Goal: Information Seeking & Learning: Learn about a topic

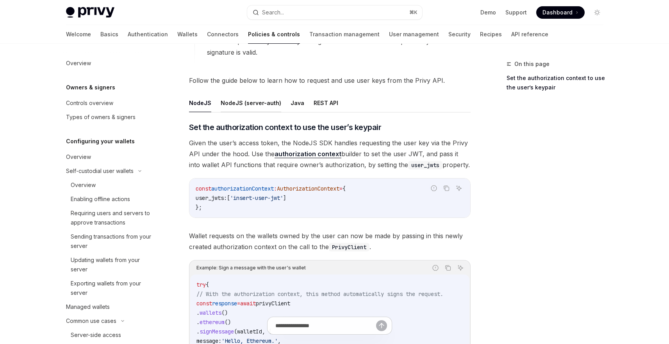
scroll to position [187, 0]
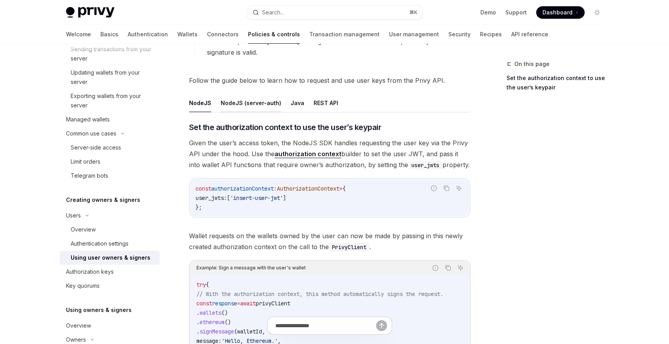
click at [241, 105] on button "NodeJS (server-auth)" at bounding box center [251, 103] width 61 height 18
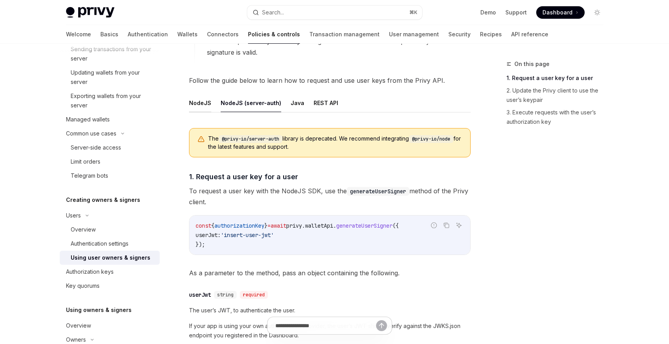
click at [199, 102] on button "NodeJS" at bounding box center [200, 103] width 22 height 18
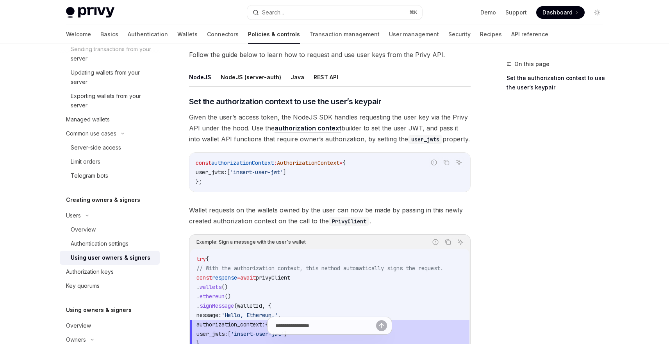
scroll to position [294, 0]
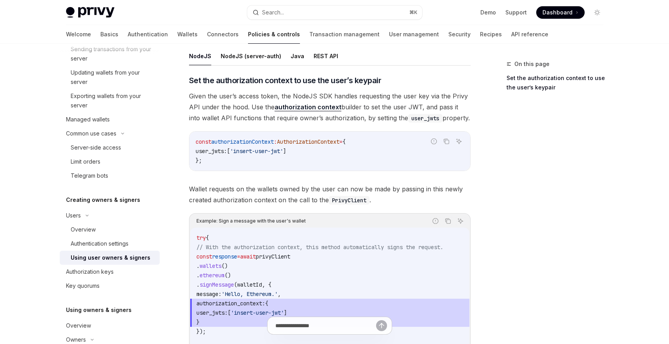
click at [304, 102] on span "Given the user’s access token, the NodeJS SDK handles requesting the user key v…" at bounding box center [330, 107] width 282 height 33
click at [304, 107] on link "authorization context" at bounding box center [308, 107] width 67 height 8
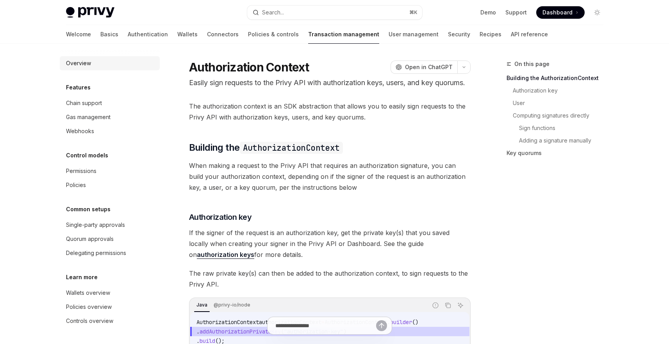
scroll to position [47, 0]
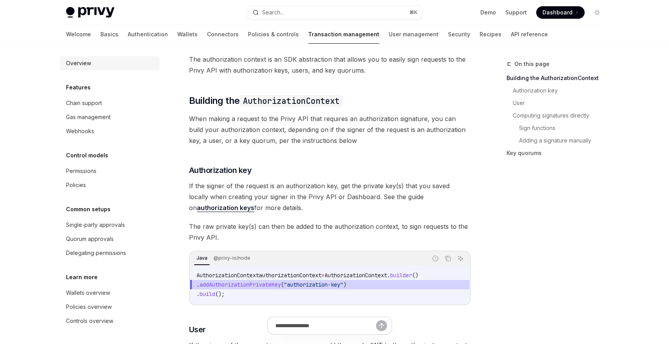
click at [82, 63] on div "Overview" at bounding box center [78, 63] width 25 height 9
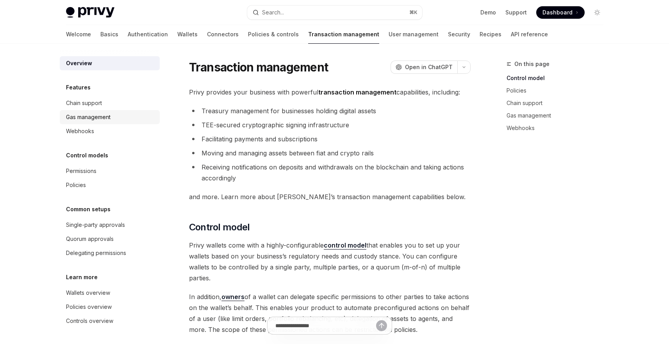
click at [102, 116] on div "Gas management" at bounding box center [88, 116] width 45 height 9
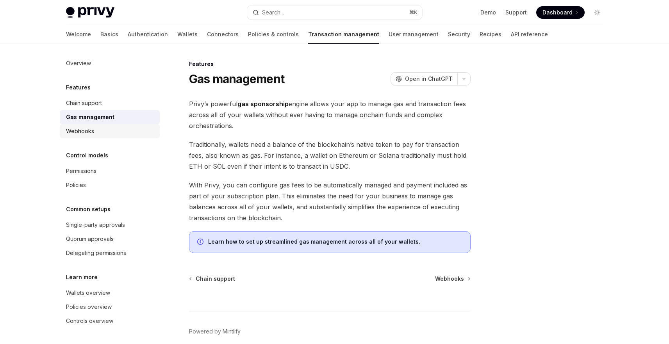
click at [97, 127] on div "Webhooks" at bounding box center [110, 131] width 89 height 9
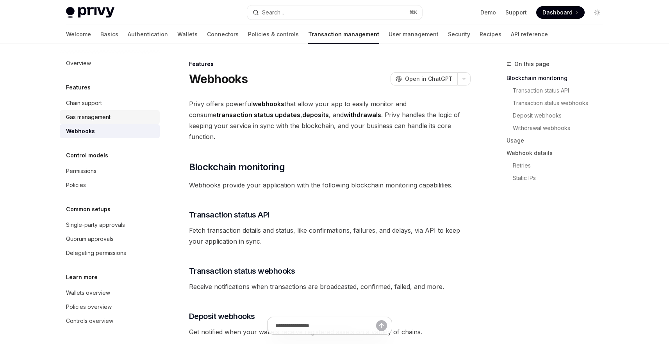
click at [98, 123] on link "Gas management" at bounding box center [110, 117] width 100 height 14
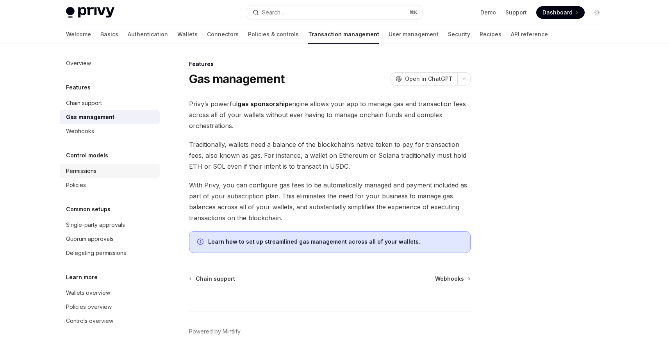
click at [96, 169] on div "Permissions" at bounding box center [81, 170] width 30 height 9
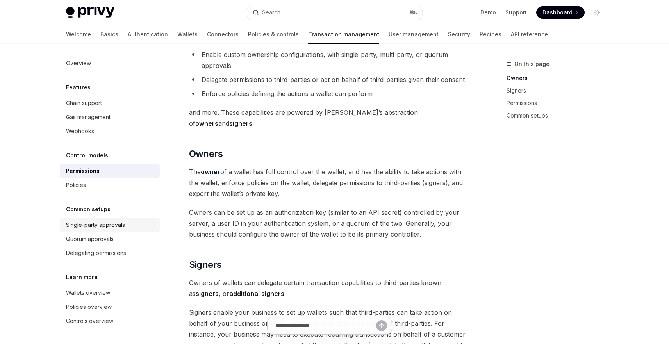
scroll to position [141, 0]
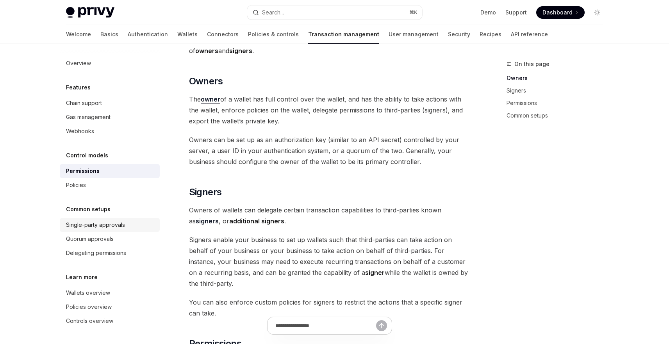
click at [104, 223] on div "Single-party approvals" at bounding box center [95, 224] width 59 height 9
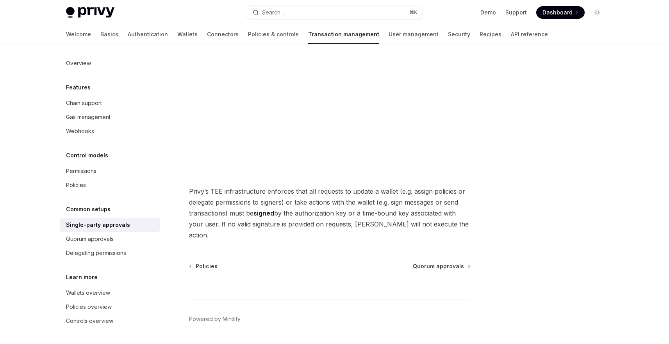
scroll to position [183, 0]
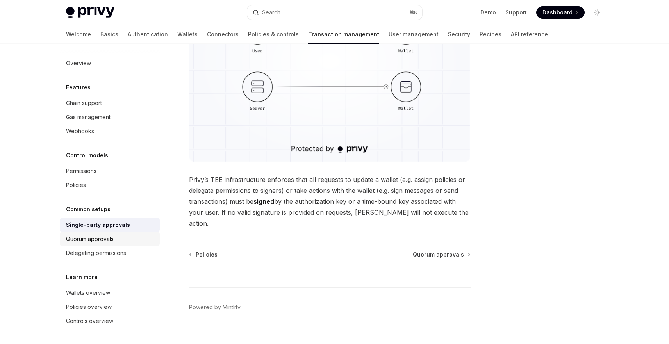
click at [97, 235] on div "Quorum approvals" at bounding box center [90, 238] width 48 height 9
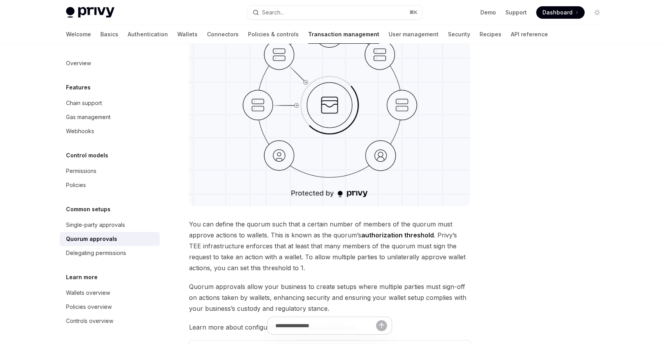
scroll to position [187, 0]
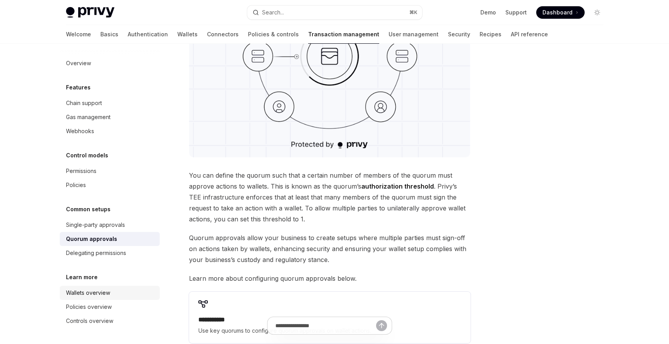
click at [96, 292] on div "Wallets overview" at bounding box center [88, 292] width 44 height 9
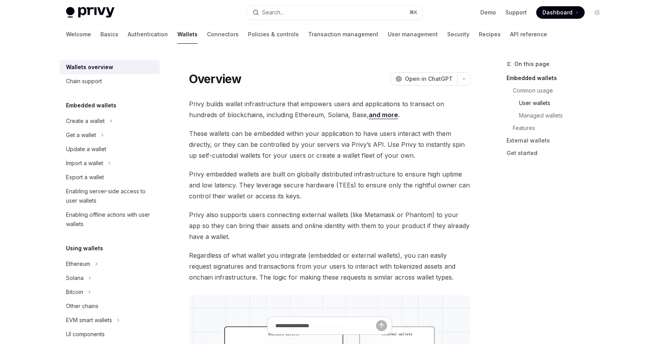
click at [543, 102] on link "User wallets" at bounding box center [564, 103] width 91 height 12
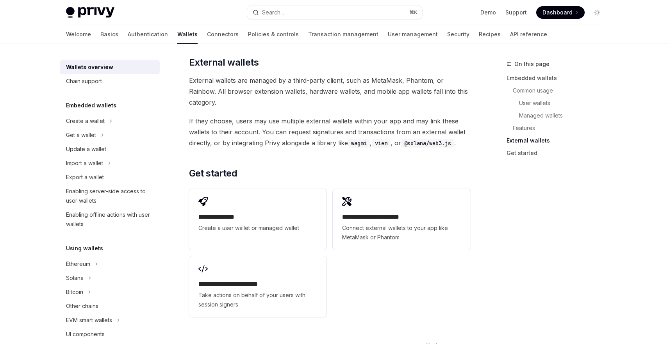
scroll to position [1185, 0]
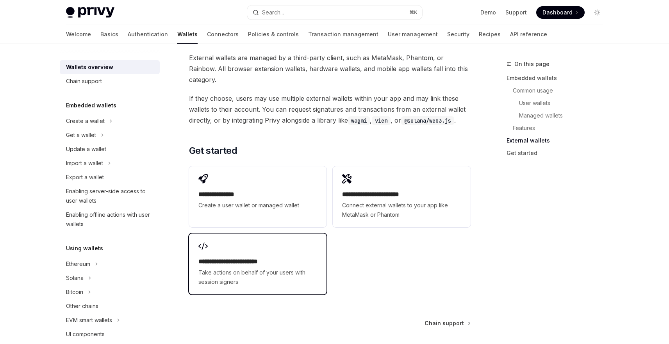
click at [252, 234] on div "**********" at bounding box center [257, 264] width 137 height 61
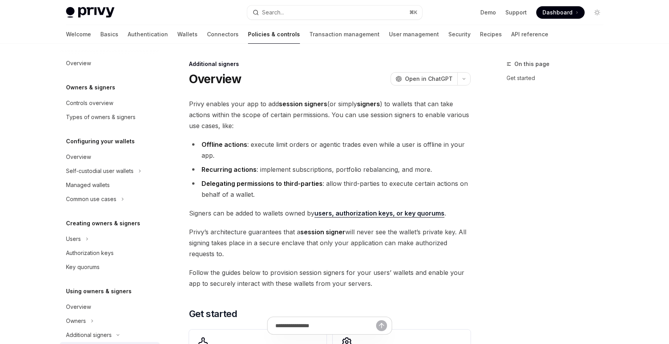
scroll to position [155, 0]
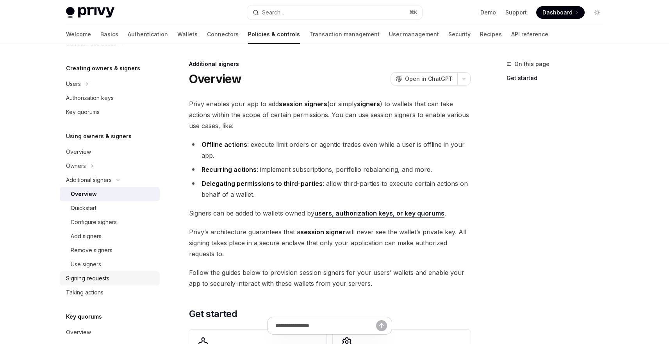
click at [85, 272] on link "Signing requests" at bounding box center [110, 278] width 100 height 14
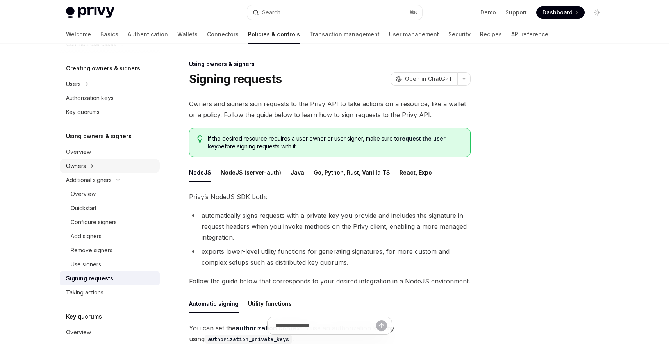
click at [80, 163] on div "Owners" at bounding box center [76, 165] width 20 height 9
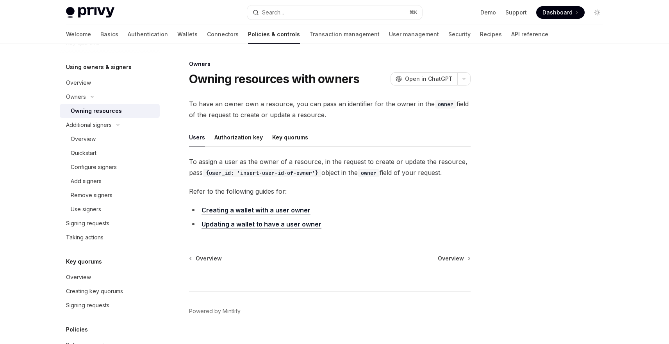
scroll to position [249, 0]
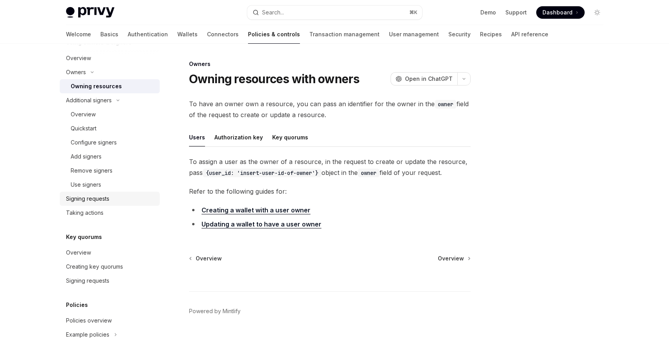
click at [85, 197] on div "Signing requests" at bounding box center [87, 198] width 43 height 9
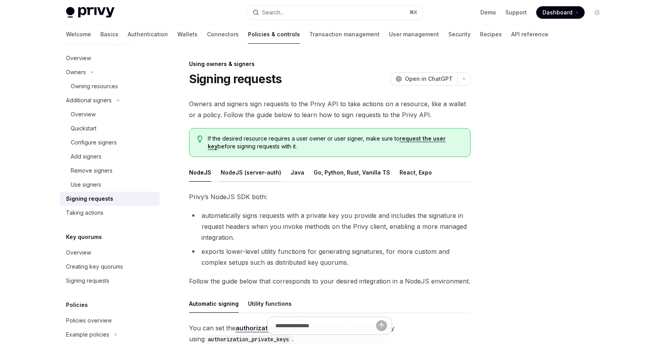
click at [221, 178] on button "NodeJS (server-auth)" at bounding box center [251, 172] width 61 height 18
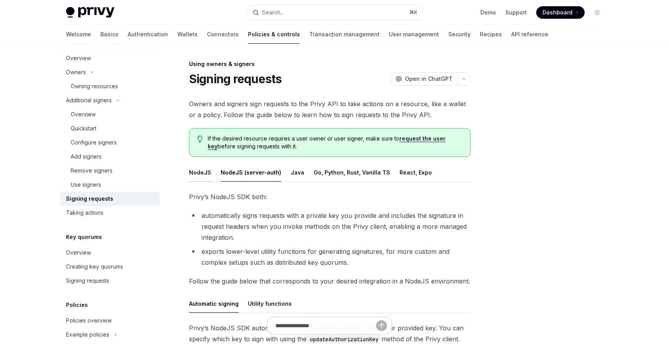
click at [208, 173] on button "NodeJS" at bounding box center [200, 172] width 22 height 18
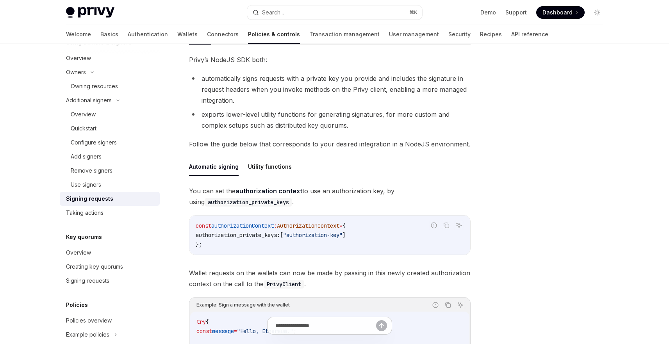
scroll to position [141, 0]
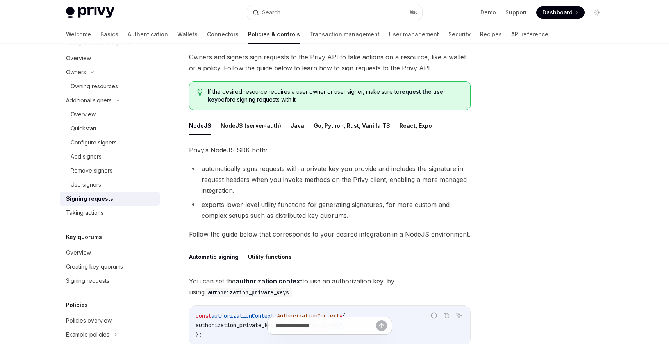
click at [233, 114] on div "Owners and signers sign requests to the Privy API to take actions on a resource…" at bounding box center [330, 314] width 282 height 525
click at [231, 127] on button "NodeJS (server-auth)" at bounding box center [251, 125] width 61 height 18
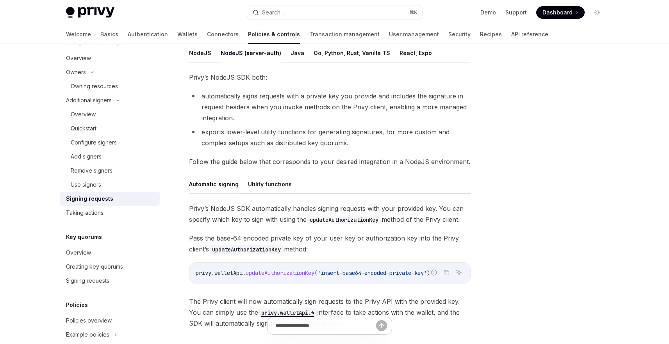
scroll to position [101, 0]
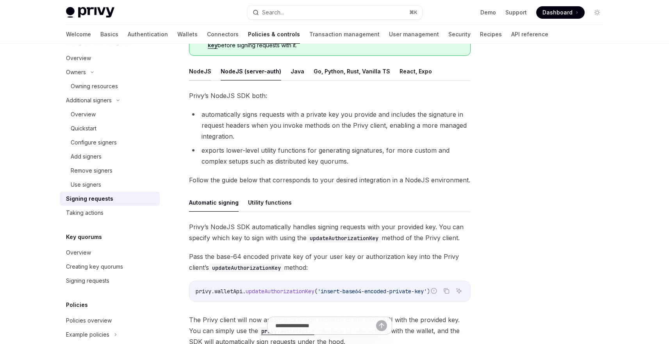
click at [200, 72] on button "NodeJS" at bounding box center [200, 71] width 22 height 18
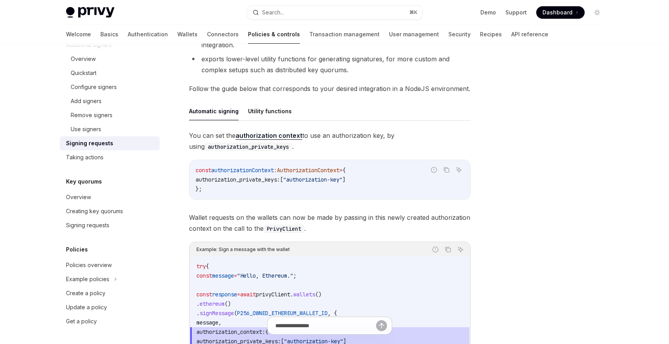
scroll to position [213, 0]
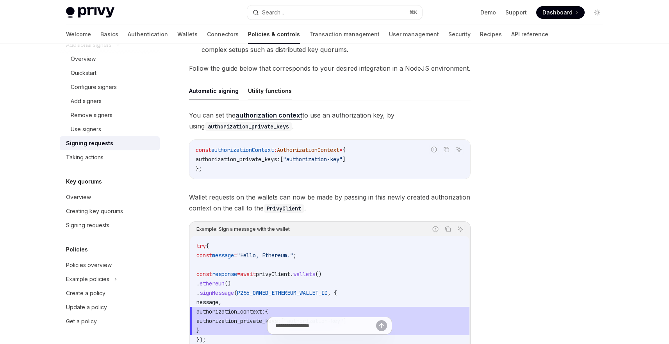
click at [273, 95] on button "Utility functions" at bounding box center [270, 91] width 44 height 18
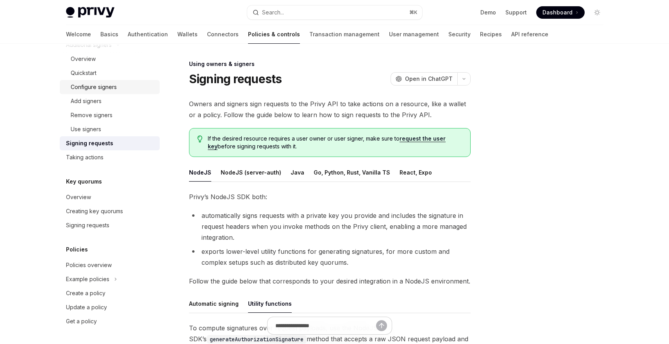
scroll to position [257, 0]
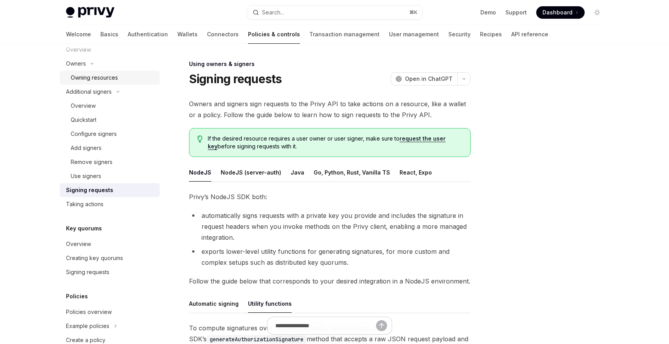
click at [88, 80] on div "Owning resources" at bounding box center [94, 77] width 47 height 9
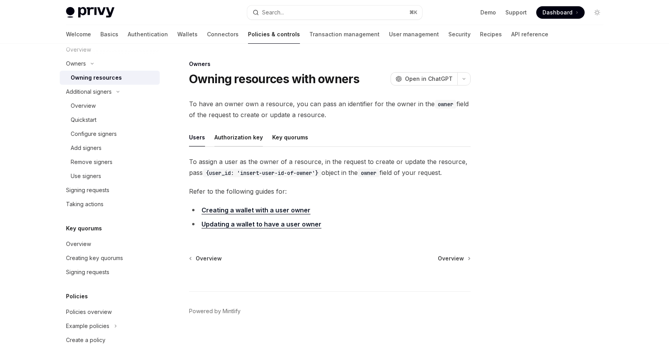
click at [242, 141] on button "Authorization key" at bounding box center [238, 137] width 48 height 18
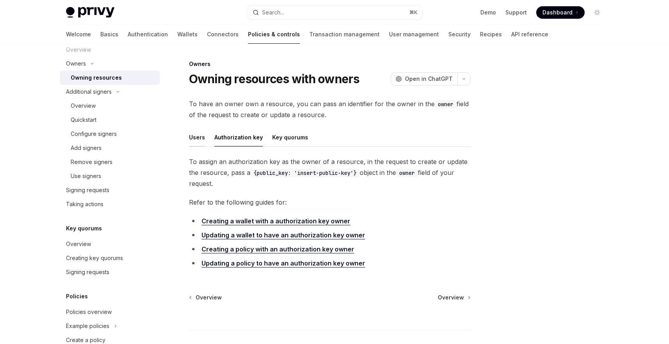
click at [197, 138] on button "Users" at bounding box center [197, 137] width 16 height 18
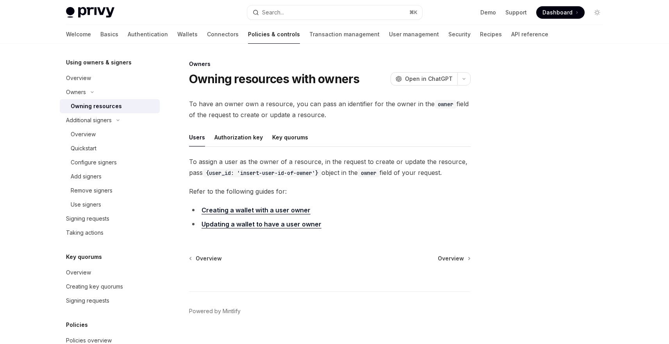
scroll to position [164, 0]
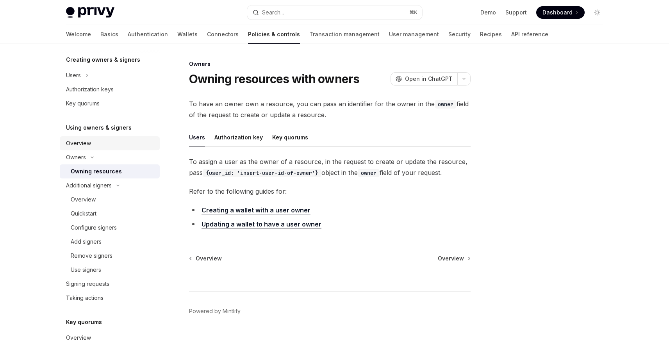
click at [93, 140] on div "Overview" at bounding box center [110, 143] width 89 height 9
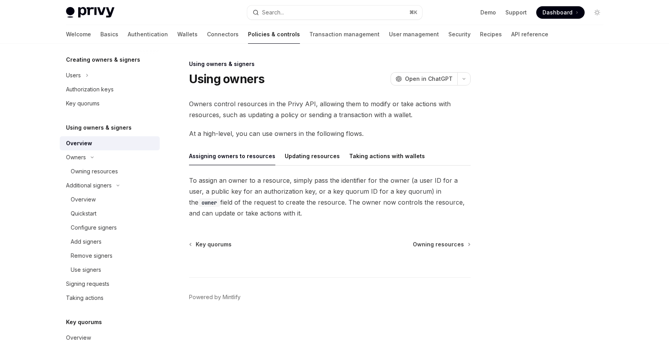
click at [461, 150] on ul "Assigning owners to resources Updating resources Taking actions with wallets" at bounding box center [330, 156] width 282 height 19
click at [401, 155] on button "Taking actions with wallets" at bounding box center [387, 156] width 76 height 18
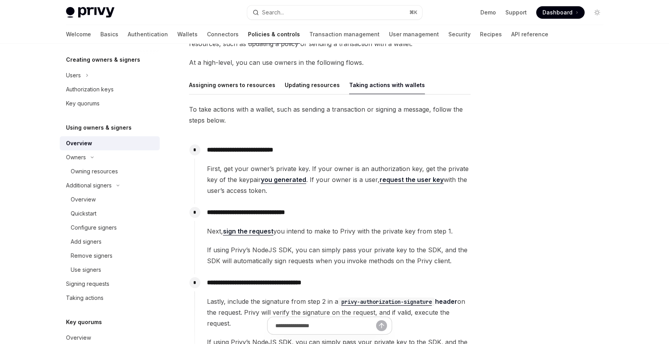
scroll to position [94, 0]
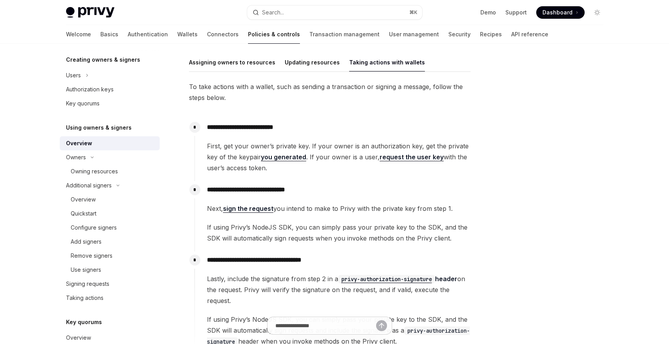
click at [401, 159] on link "request the user key" at bounding box center [412, 157] width 64 height 8
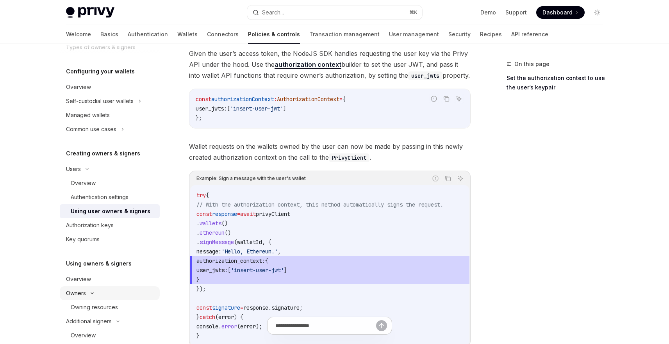
scroll to position [289, 0]
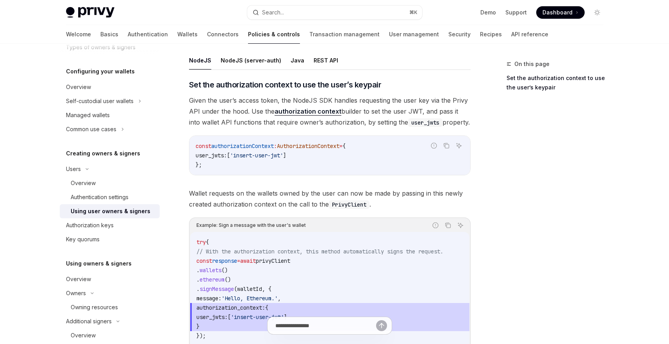
click at [292, 111] on link "authorization context" at bounding box center [308, 111] width 67 height 8
type textarea "*"
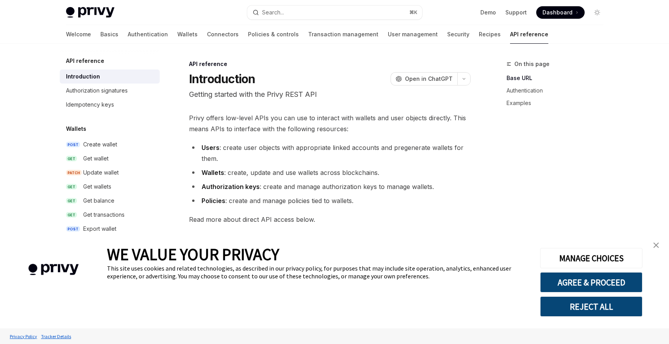
scroll to position [94, 0]
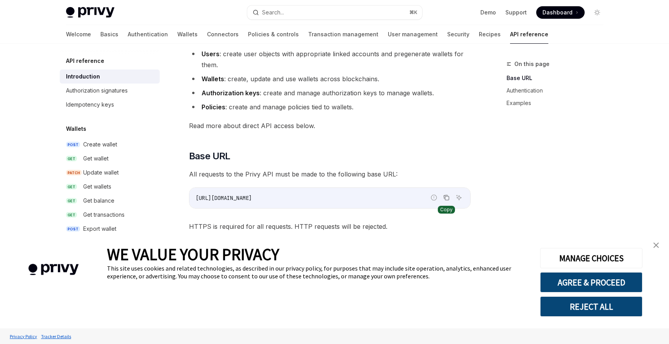
click at [447, 199] on icon "Copy the contents from the code block" at bounding box center [446, 198] width 6 height 6
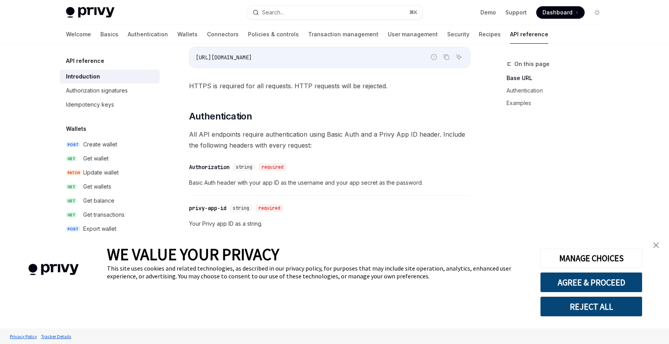
scroll to position [281, 0]
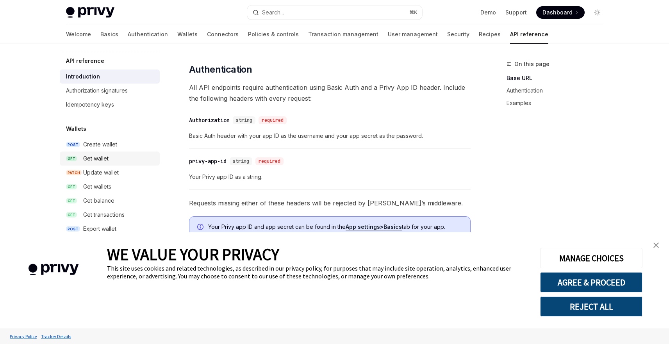
click at [110, 157] on div "Get wallet" at bounding box center [119, 158] width 72 height 9
type textarea "*"
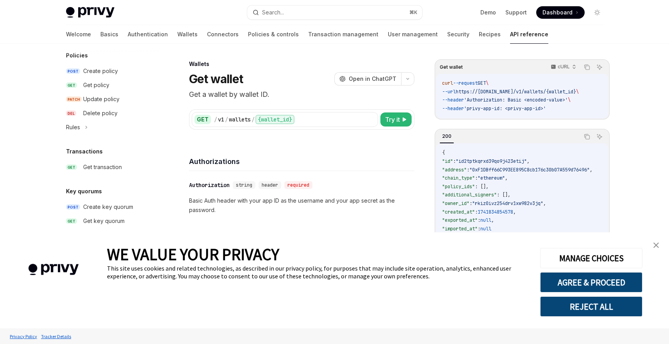
scroll to position [477, 0]
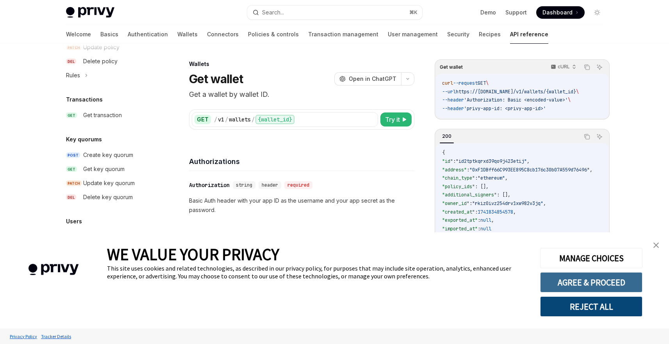
drag, startPoint x: 570, startPoint y: 284, endPoint x: 558, endPoint y: 282, distance: 12.7
click at [570, 283] on button "AGREE & PROCEED" at bounding box center [591, 282] width 102 height 20
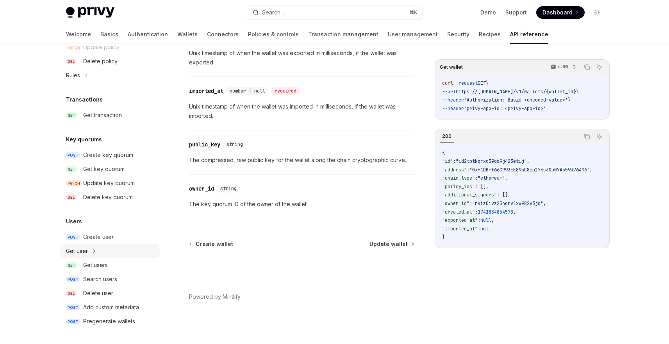
scroll to position [430, 0]
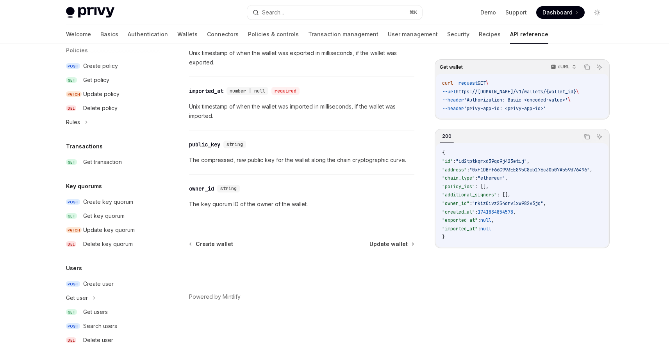
click at [81, 252] on div "API reference Introduction Authorization signatures Idempotency keys Wallets PO…" at bounding box center [110, 0] width 100 height 749
click at [84, 298] on div "Get user" at bounding box center [77, 297] width 22 height 9
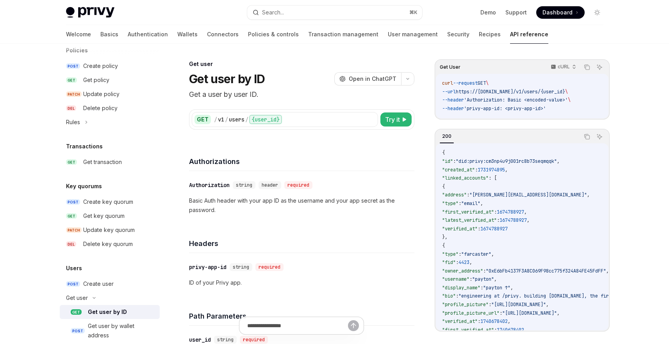
click at [99, 314] on div "Get user by ID" at bounding box center [107, 311] width 39 height 9
type textarea "*"
click at [551, 66] on icon "button" at bounding box center [553, 66] width 5 height 5
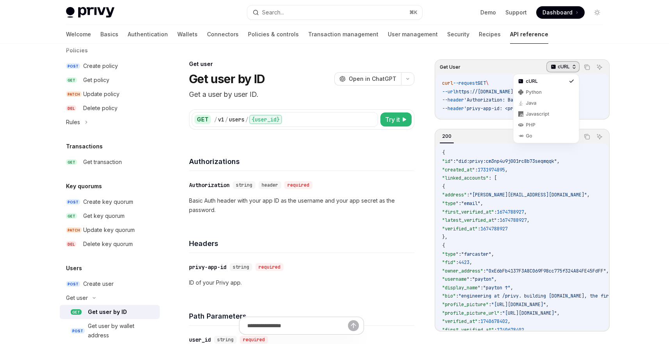
click at [551, 66] on icon "button" at bounding box center [553, 66] width 5 height 5
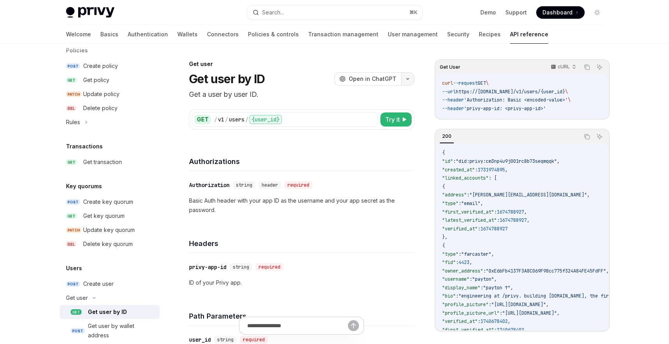
click at [404, 81] on button "button" at bounding box center [407, 78] width 13 height 13
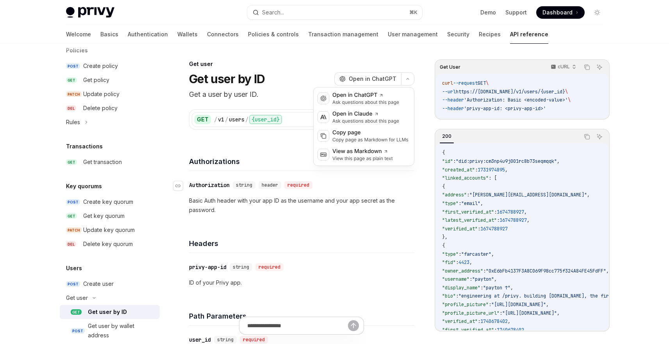
click at [370, 182] on div "​ Authorization string header required" at bounding box center [298, 184] width 218 height 9
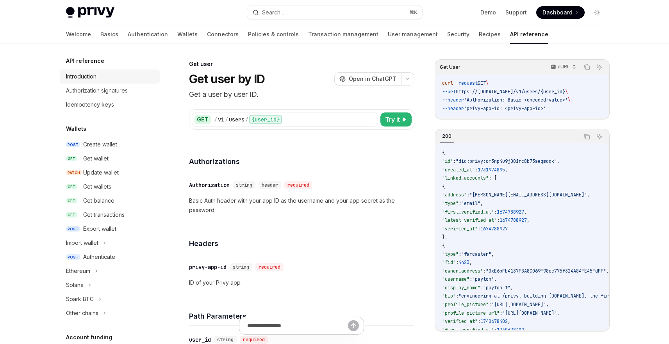
click at [95, 73] on div "Introduction" at bounding box center [81, 76] width 30 height 9
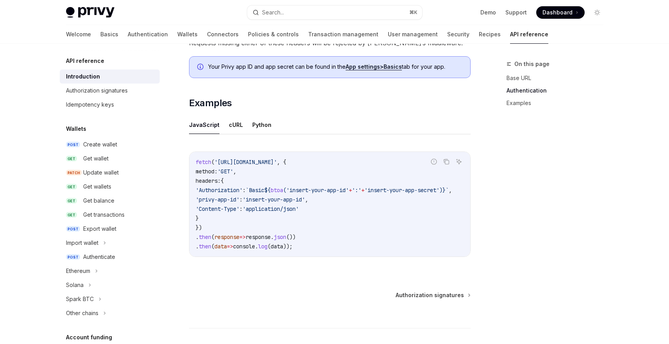
click at [283, 187] on span "btoa" at bounding box center [277, 190] width 12 height 7
copy span "btoa"
click at [98, 101] on div "Idempotency keys" at bounding box center [90, 104] width 48 height 9
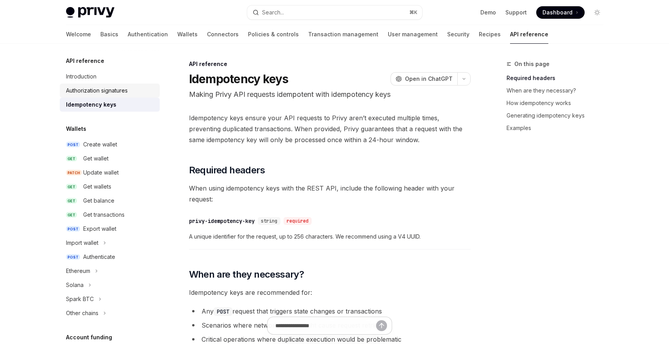
click at [99, 96] on link "Authorization signatures" at bounding box center [110, 91] width 100 height 14
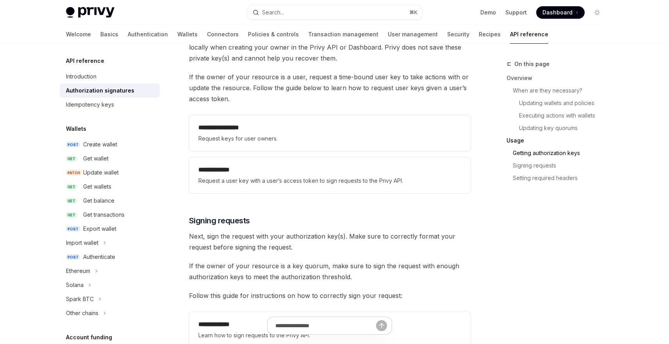
scroll to position [1069, 0]
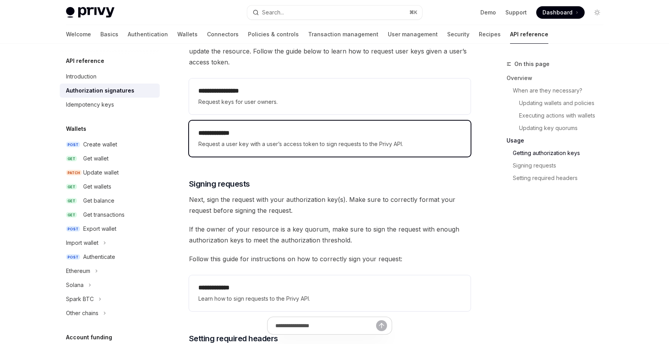
click at [316, 131] on h2 "**********" at bounding box center [329, 133] width 263 height 9
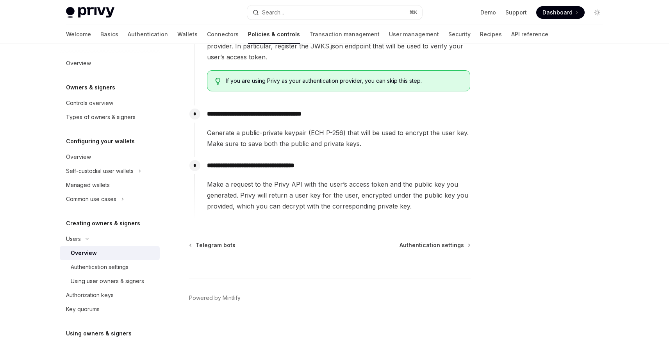
scroll to position [288, 0]
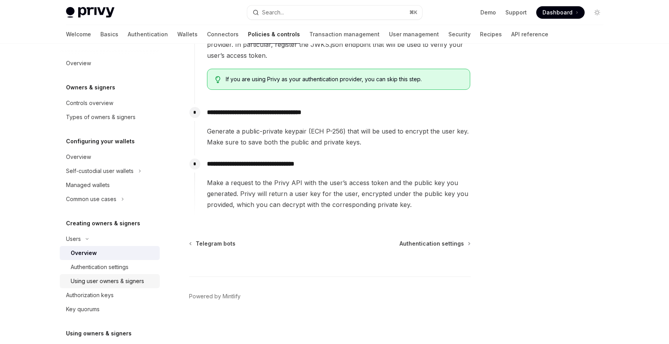
click at [114, 275] on link "Using user owners & signers" at bounding box center [110, 281] width 100 height 14
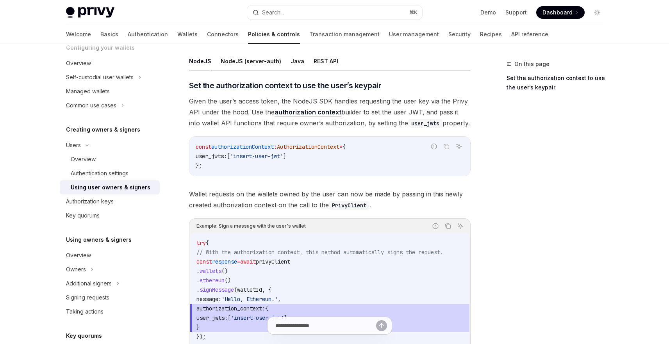
scroll to position [266, 0]
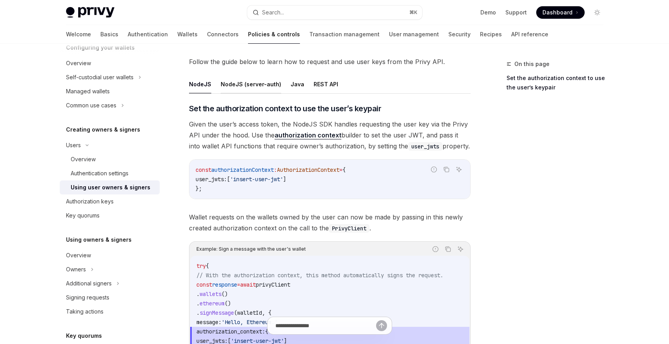
click at [273, 82] on button "NodeJS (server-auth)" at bounding box center [251, 84] width 61 height 18
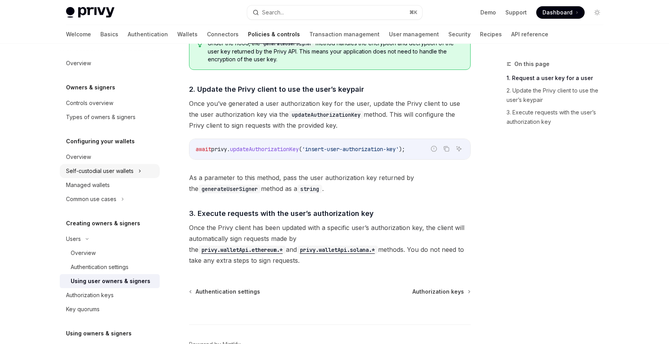
scroll to position [94, 0]
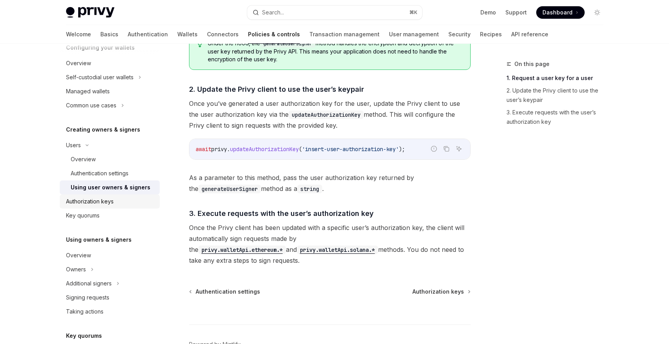
click at [104, 196] on link "Authorization keys" at bounding box center [110, 202] width 100 height 14
type textarea "*"
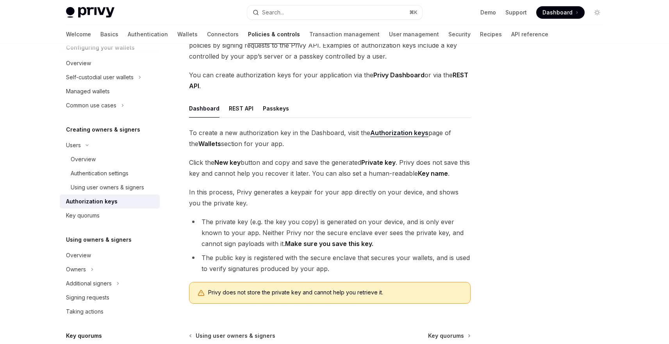
scroll to position [68, 0]
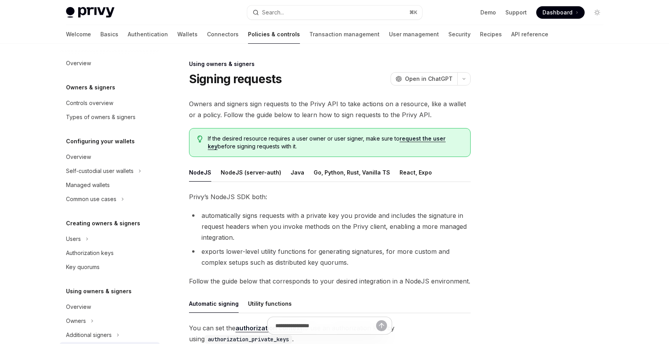
scroll to position [155, 0]
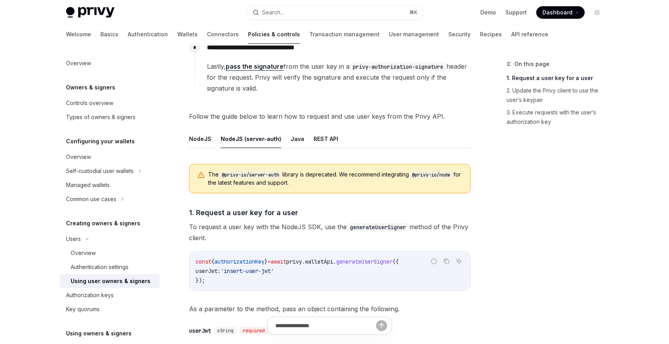
scroll to position [234, 0]
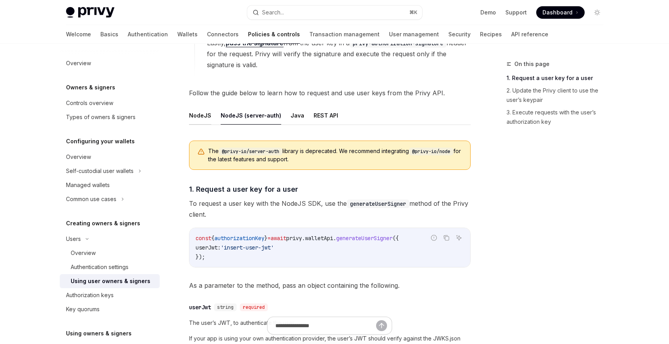
click at [205, 117] on button "NodeJS" at bounding box center [200, 115] width 22 height 18
type textarea "*"
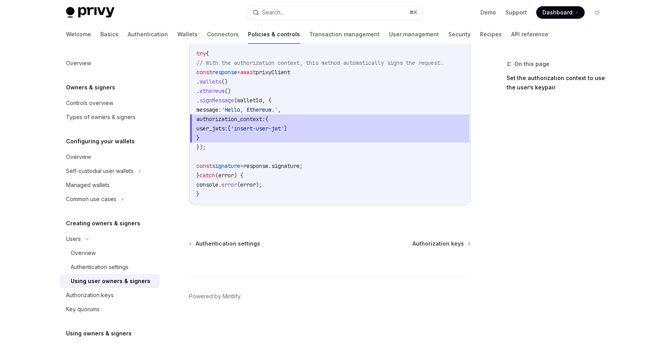
scroll to position [481, 0]
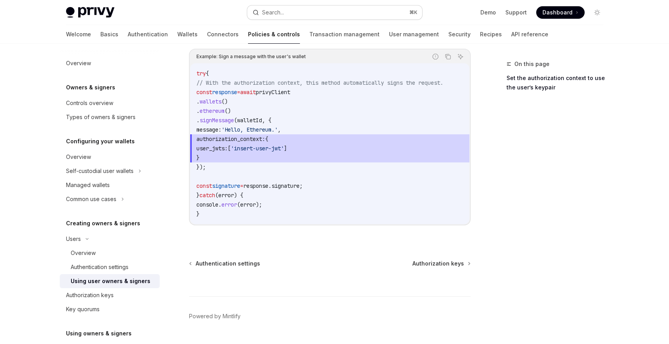
click at [283, 10] on div "Search..." at bounding box center [273, 12] width 22 height 9
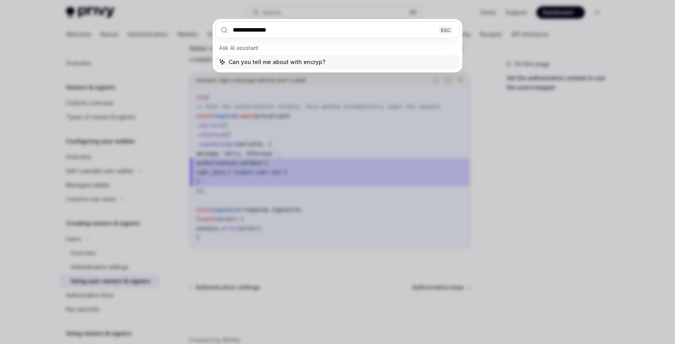
type input "**********"
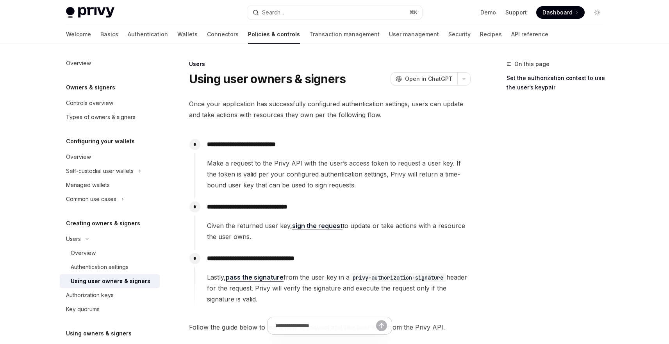
click at [305, 24] on div "Privy Docs home page Search... ⌘ K Demo Support Dashboard Dashboard Search..." at bounding box center [334, 12] width 537 height 25
click at [304, 14] on button "Search... ⌘ K" at bounding box center [334, 12] width 175 height 14
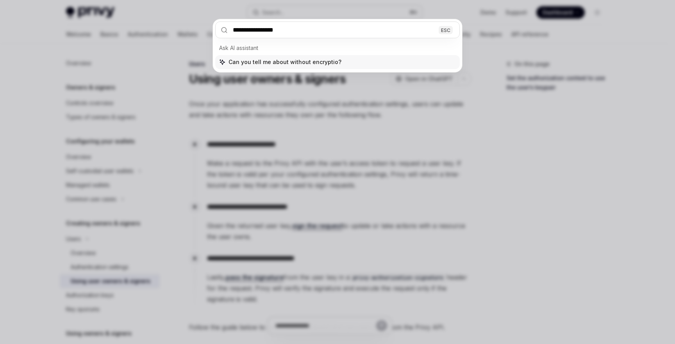
type input "**********"
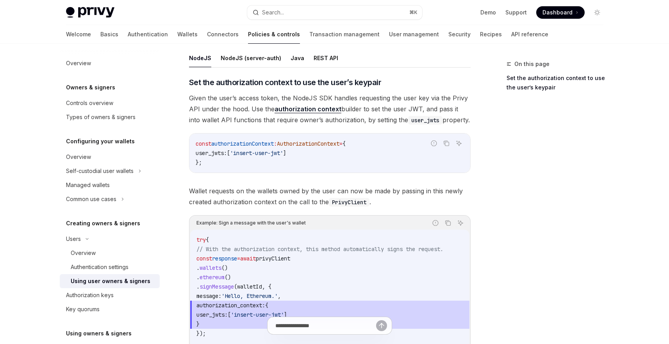
scroll to position [197, 0]
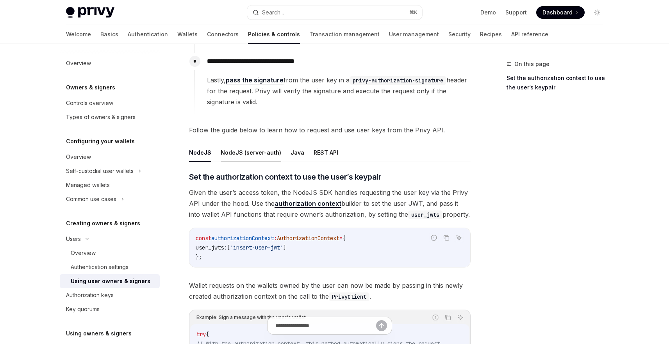
drag, startPoint x: 240, startPoint y: 137, endPoint x: 246, endPoint y: 161, distance: 24.4
click at [241, 138] on div "**********" at bounding box center [330, 200] width 282 height 598
click at [246, 164] on div "NodeJS NodeJS (server-auth) Java REST API ​ Set the authorization context to us…" at bounding box center [330, 320] width 282 height 355
click at [248, 154] on button "NodeJS (server-auth)" at bounding box center [251, 152] width 61 height 18
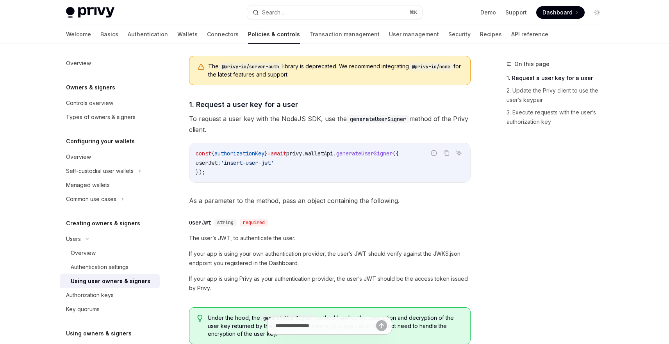
scroll to position [239, 0]
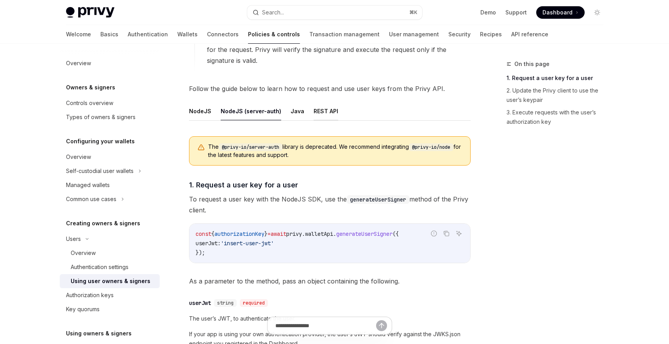
click at [314, 117] on button "REST API" at bounding box center [326, 111] width 25 height 18
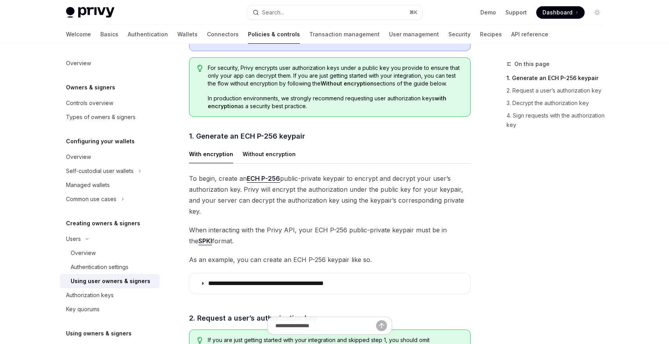
scroll to position [359, 0]
click at [278, 161] on button "Without encryption" at bounding box center [269, 155] width 53 height 18
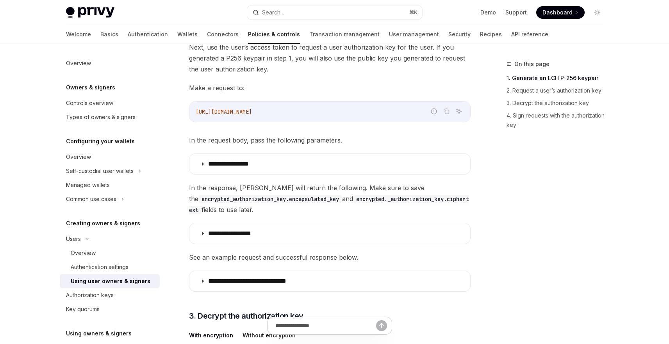
scroll to position [594, 0]
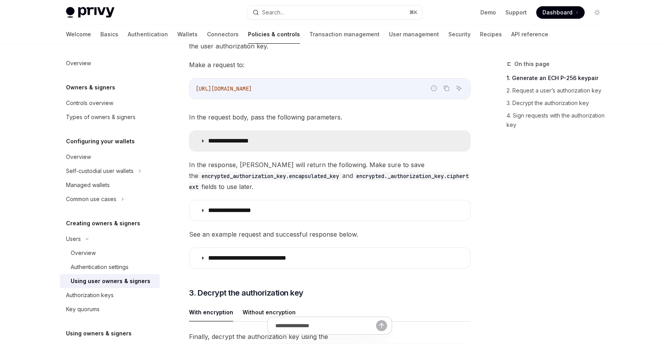
click at [261, 145] on summary "**********" at bounding box center [329, 141] width 281 height 20
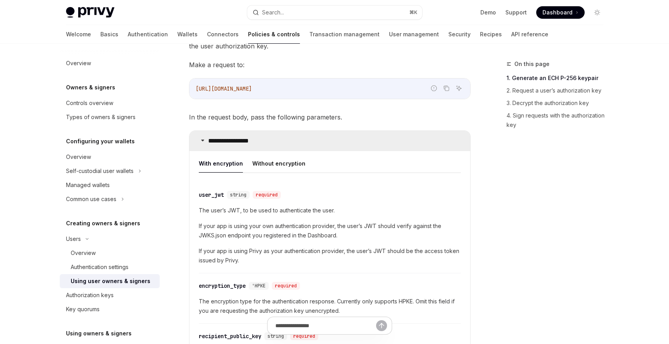
scroll to position [641, 0]
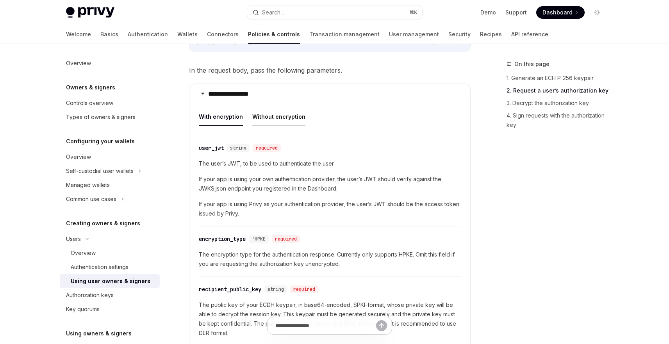
click at [267, 122] on button "Without encryption" at bounding box center [278, 116] width 53 height 18
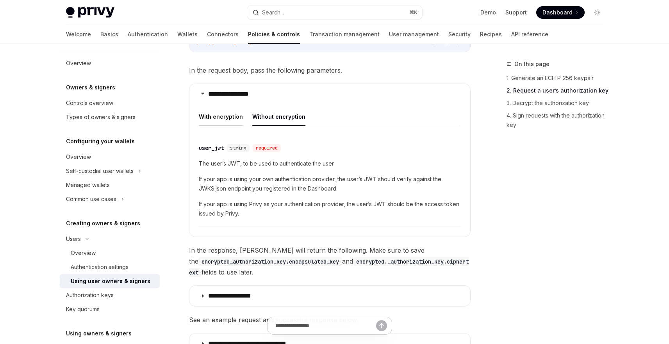
click at [200, 120] on button "With encryption" at bounding box center [221, 116] width 44 height 18
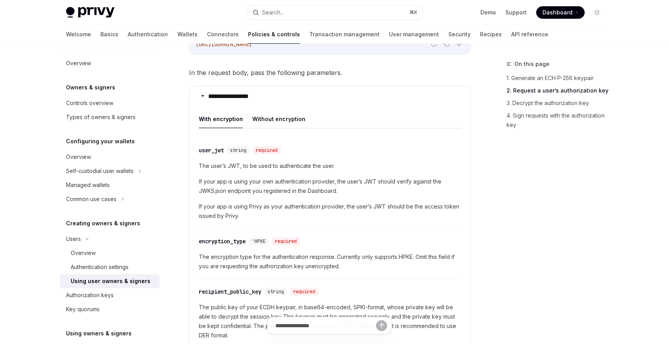
scroll to position [685, 0]
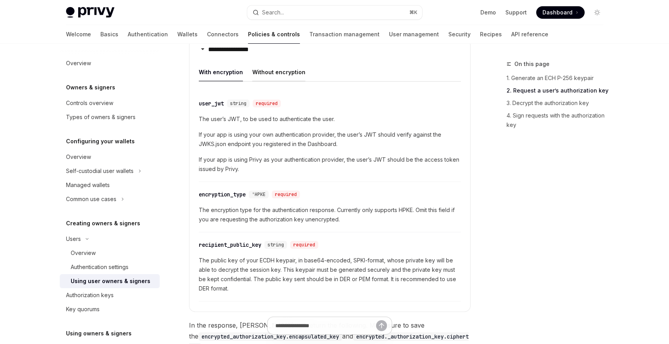
click at [265, 79] on button "Without encryption" at bounding box center [278, 72] width 53 height 18
type textarea "*"
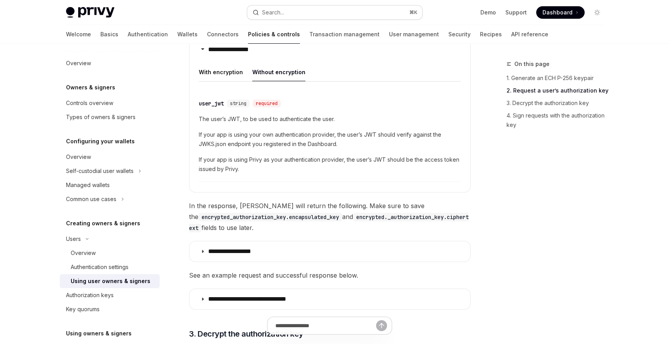
click at [336, 14] on button "Search... ⌘ K" at bounding box center [334, 12] width 175 height 14
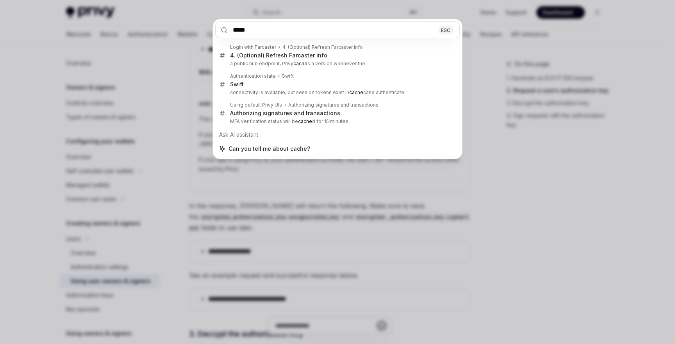
type input "*****"
click at [155, 286] on div "***** ESC Login with Farcaster 4. (Optional) Refresh Farcaster info 4. (Optiona…" at bounding box center [337, 172] width 675 height 344
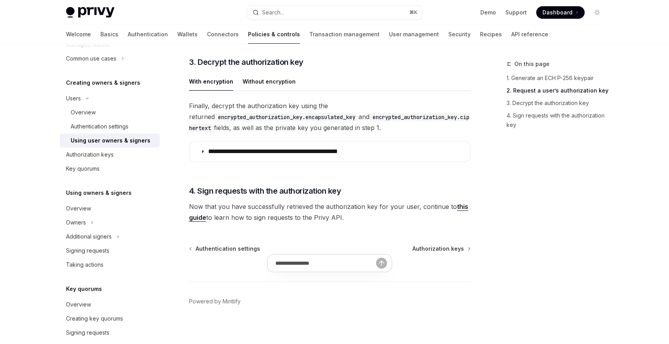
scroll to position [966, 0]
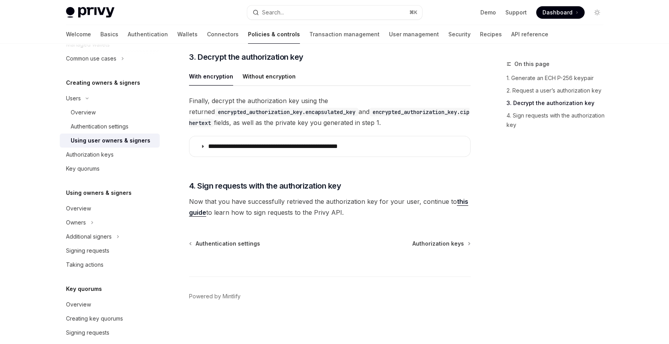
click at [245, 68] on button "Without encryption" at bounding box center [269, 76] width 53 height 18
type textarea "*"
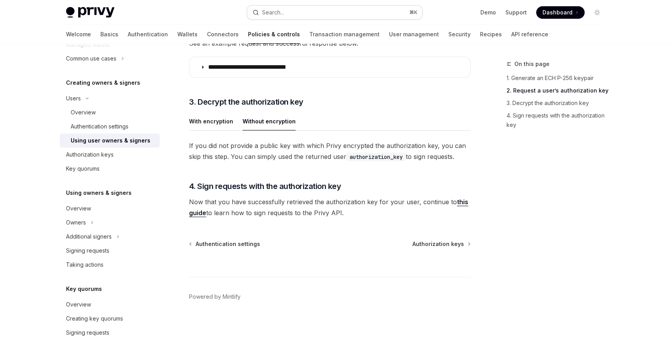
click at [379, 14] on button "Search... ⌘ K" at bounding box center [334, 12] width 175 height 14
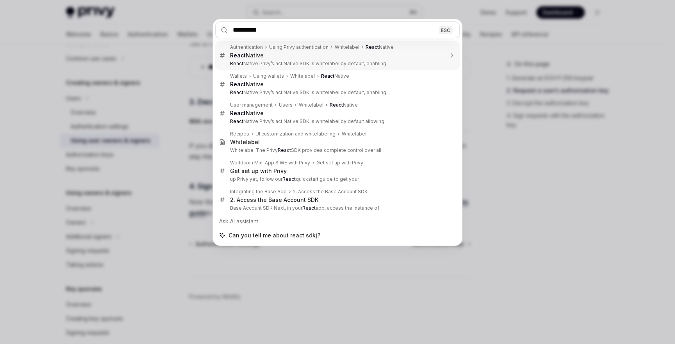
type input "*********"
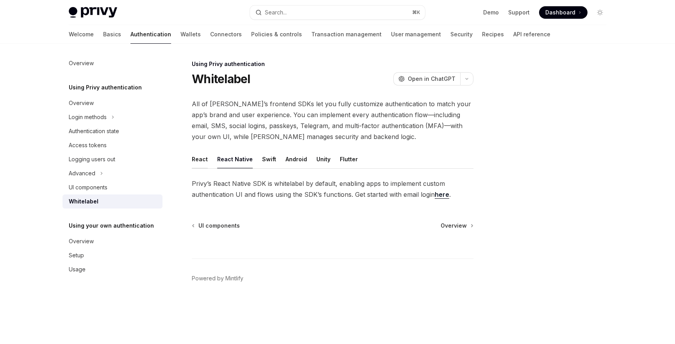
drag, startPoint x: 216, startPoint y: 155, endPoint x: 195, endPoint y: 154, distance: 20.8
click at [216, 155] on ul "React React Native Swift Android Unity Flutter" at bounding box center [333, 159] width 282 height 19
click at [195, 154] on button "React" at bounding box center [200, 159] width 16 height 18
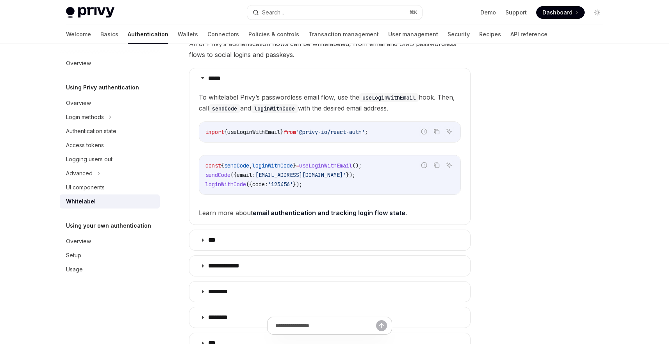
scroll to position [141, 0]
click at [427, 34] on div "Welcome Basics Authentication Wallets Connectors Policies & controls Transactio…" at bounding box center [307, 34] width 482 height 19
click at [479, 34] on link "Recipes" at bounding box center [490, 34] width 22 height 19
type textarea "*"
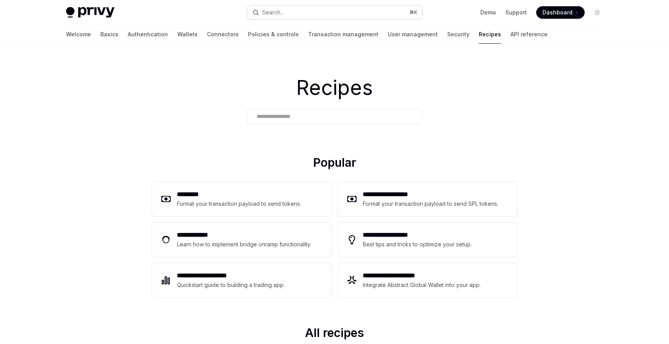
click at [287, 10] on button "Search... ⌘ K" at bounding box center [334, 12] width 175 height 14
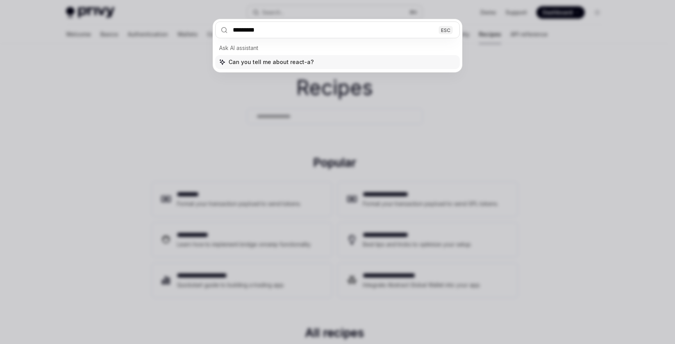
type input "**********"
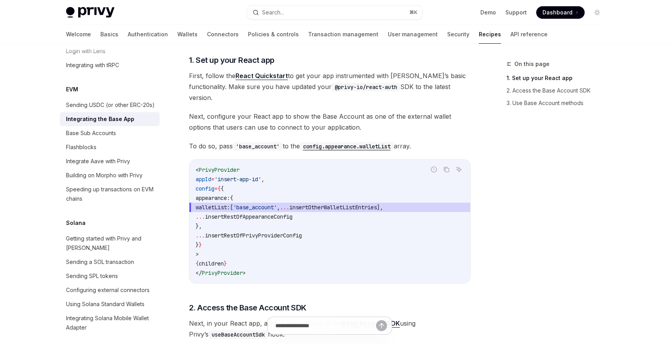
scroll to position [94, 0]
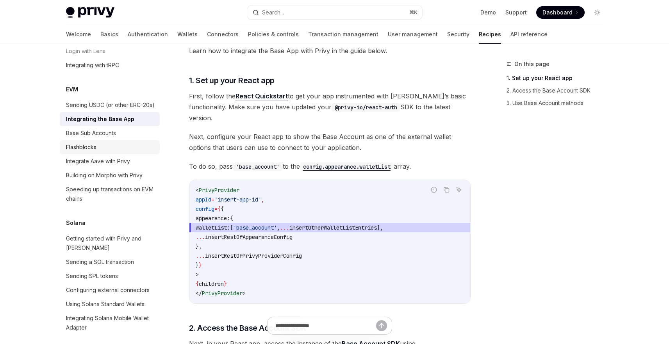
click at [85, 152] on div "Flashblocks" at bounding box center [81, 147] width 30 height 9
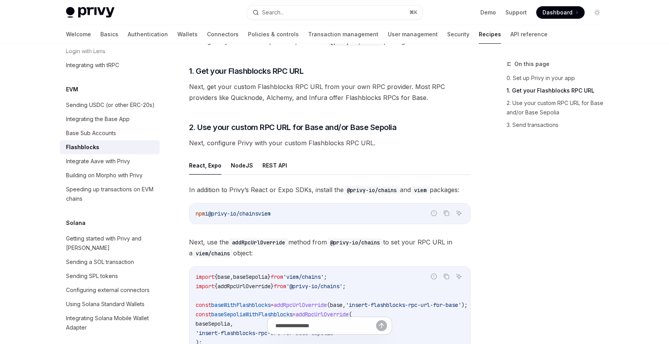
scroll to position [321, 0]
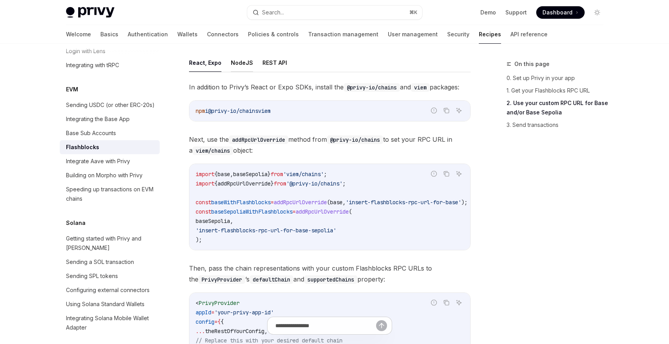
click at [238, 59] on button "NodeJS" at bounding box center [242, 63] width 22 height 18
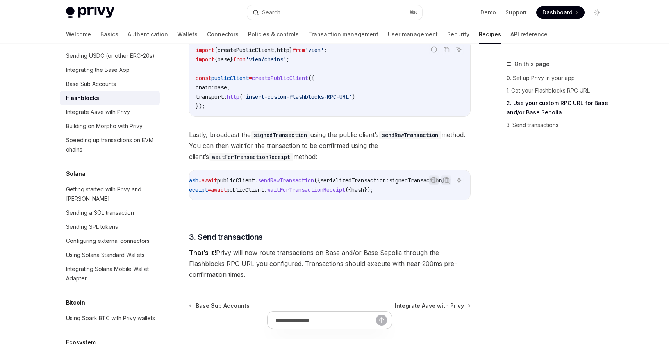
scroll to position [1168, 0]
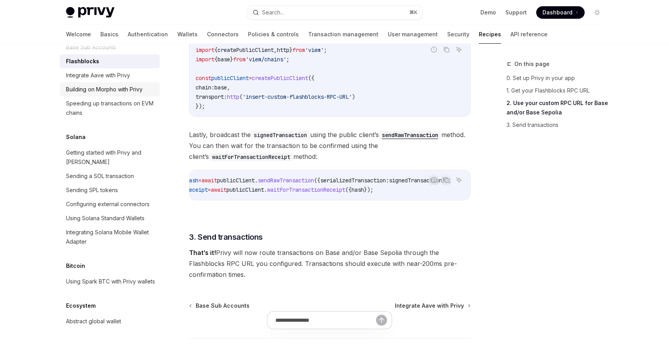
click at [93, 96] on link "Building on Morpho with Privy" at bounding box center [110, 89] width 100 height 14
type textarea "*"
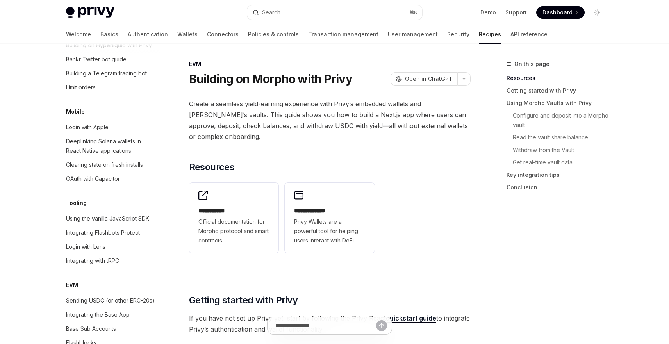
scroll to position [874, 0]
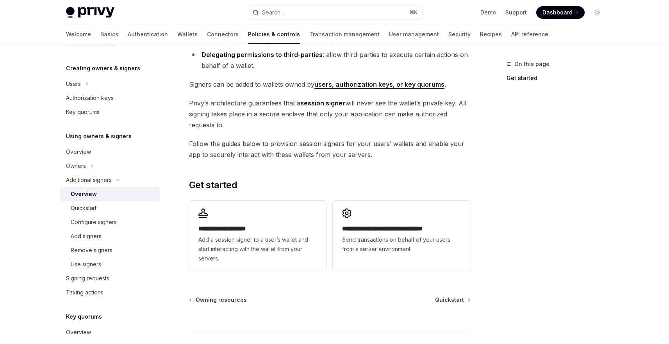
scroll to position [141, 0]
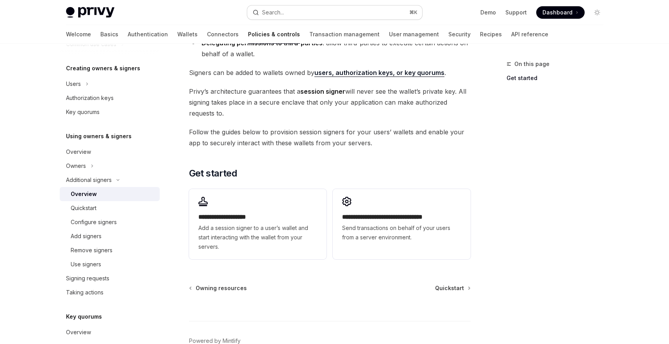
click at [337, 16] on button "Search... ⌘ K" at bounding box center [334, 12] width 175 height 14
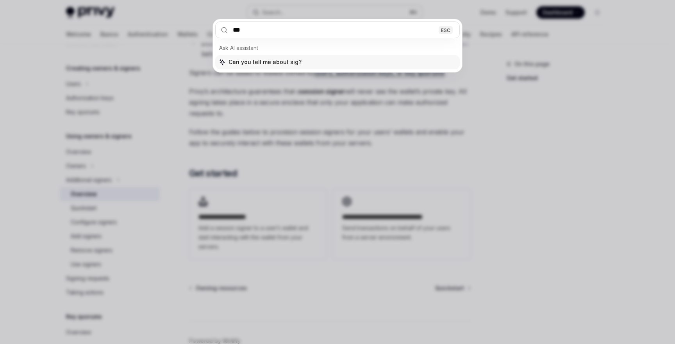
type input "****"
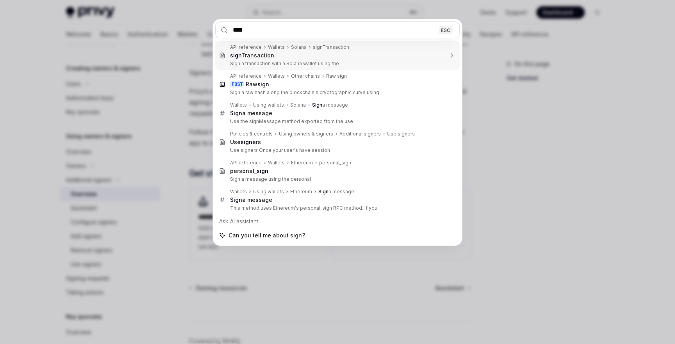
type textarea "*"
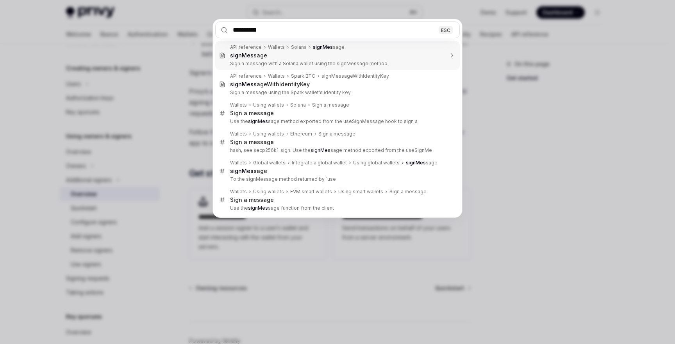
type input "**********"
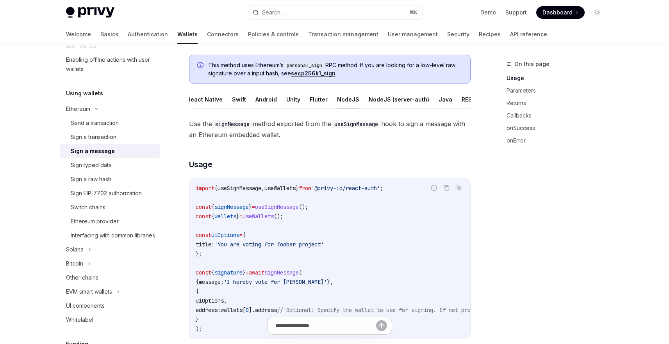
scroll to position [0, 34]
click at [332, 98] on button "NodeJS" at bounding box center [341, 99] width 22 height 18
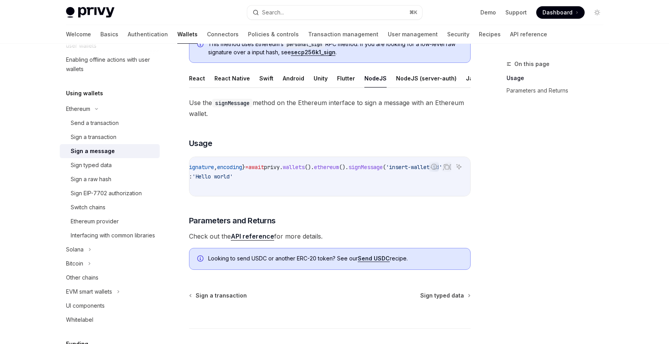
scroll to position [91, 0]
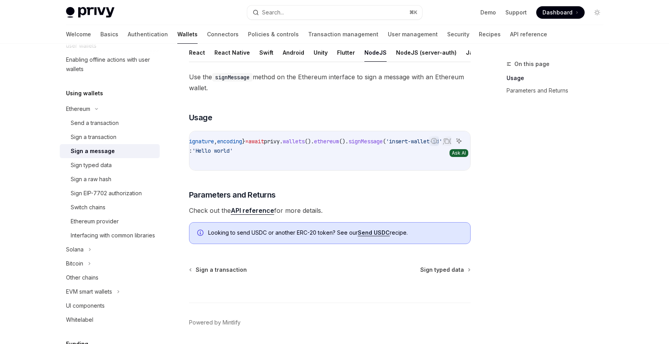
click at [464, 146] on button "Ask AI" at bounding box center [459, 141] width 10 height 10
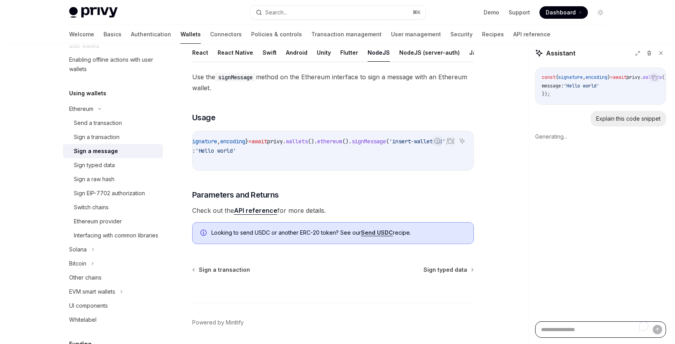
scroll to position [0, 165]
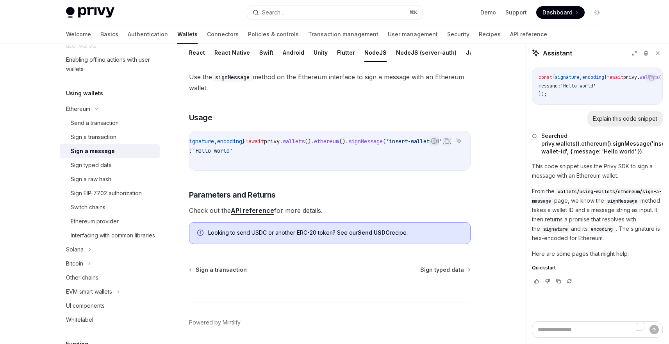
type textarea "*"
click at [316, 21] on div "Privy Docs home page Search... ⌘ K Demo Support Dashboard Dashboard Search..." at bounding box center [334, 12] width 537 height 25
click at [317, 17] on button "Search... ⌘ K" at bounding box center [334, 12] width 175 height 14
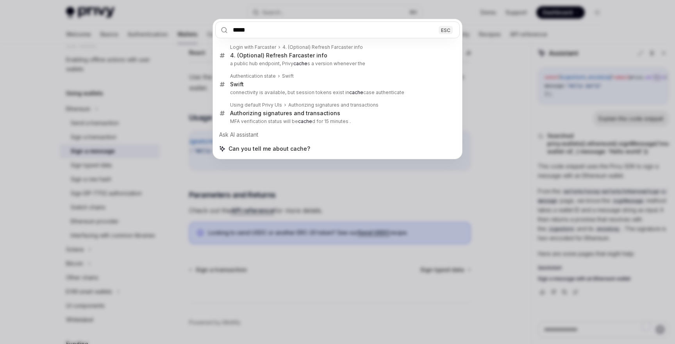
type input "*****"
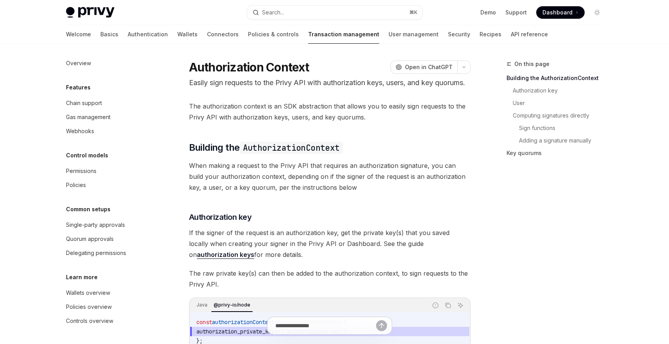
click at [545, 9] on span "Dashboard" at bounding box center [558, 13] width 30 height 8
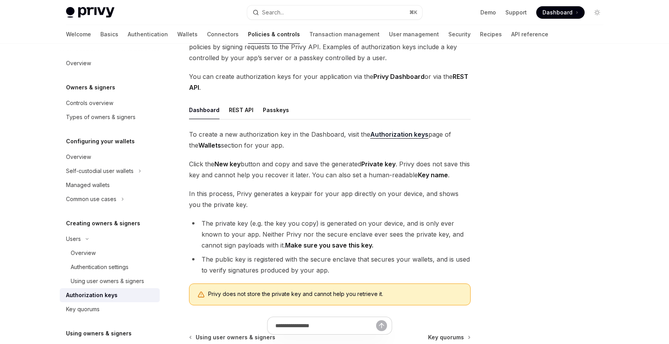
scroll to position [94, 0]
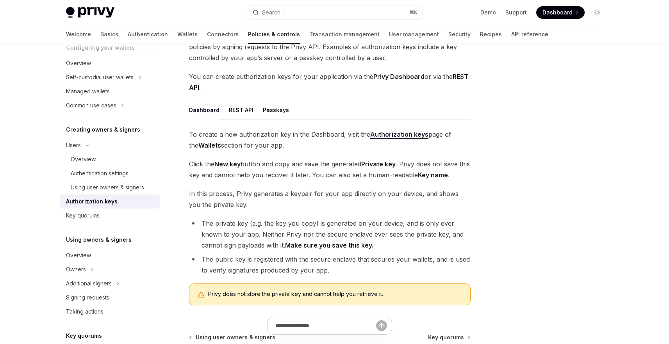
click at [515, 32] on div "Welcome Basics Authentication Wallets Connectors Policies & controls Transactio…" at bounding box center [334, 34] width 575 height 19
click at [511, 31] on link "API reference" at bounding box center [529, 34] width 37 height 19
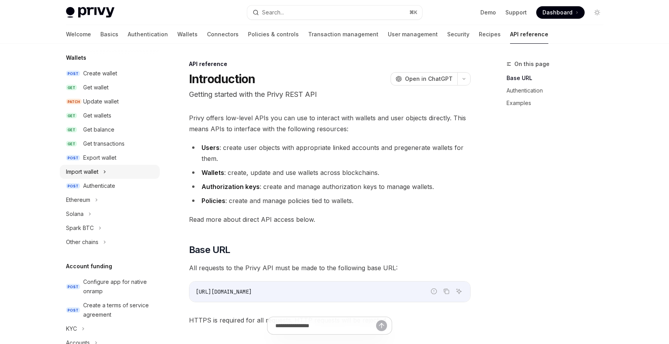
scroll to position [94, 0]
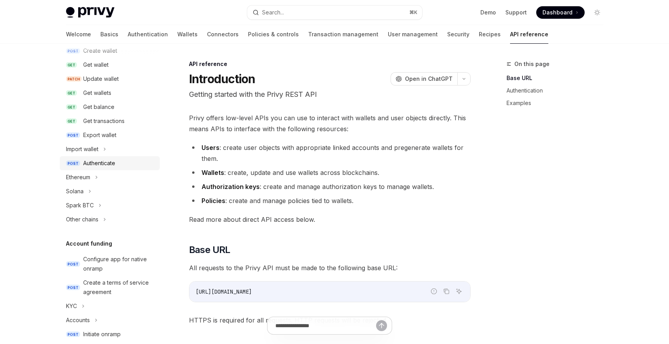
click at [102, 165] on div "Authenticate" at bounding box center [99, 163] width 32 height 9
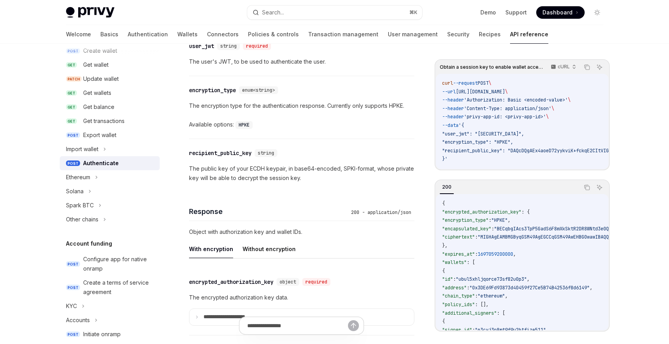
scroll to position [492, 0]
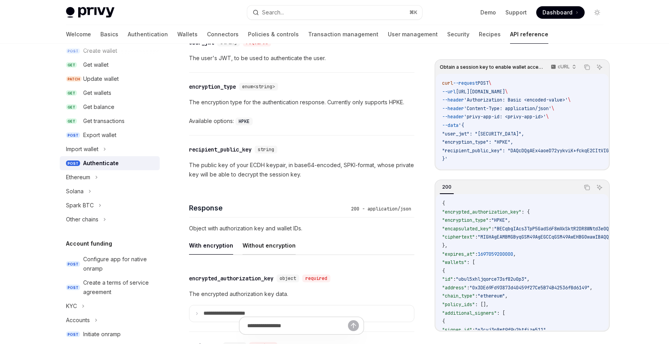
click at [252, 248] on button "Without encryption" at bounding box center [269, 245] width 53 height 18
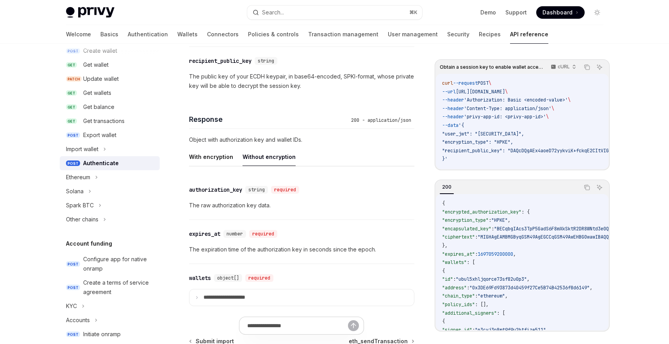
scroll to position [624, 0]
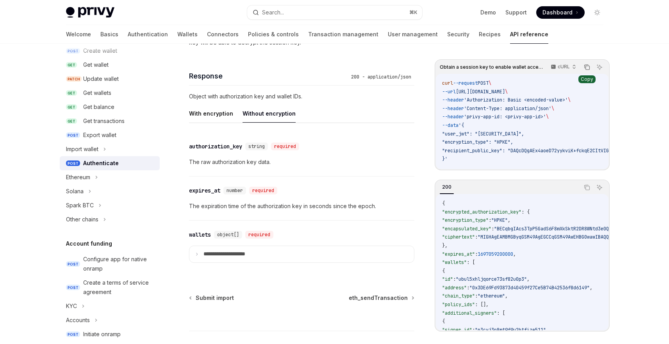
click at [586, 68] on icon "Copy the contents from the code block" at bounding box center [588, 68] width 4 height 4
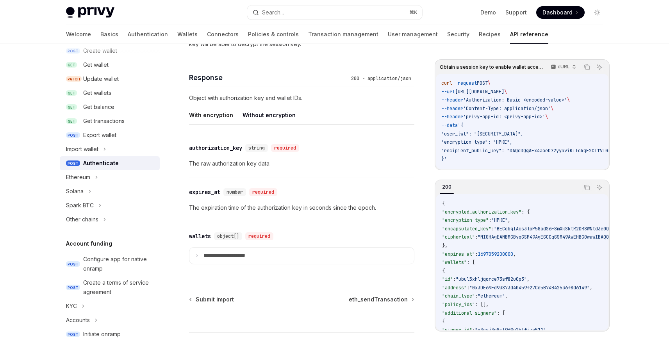
scroll to position [0, 0]
click at [548, 67] on div "cURL" at bounding box center [562, 66] width 33 height 11
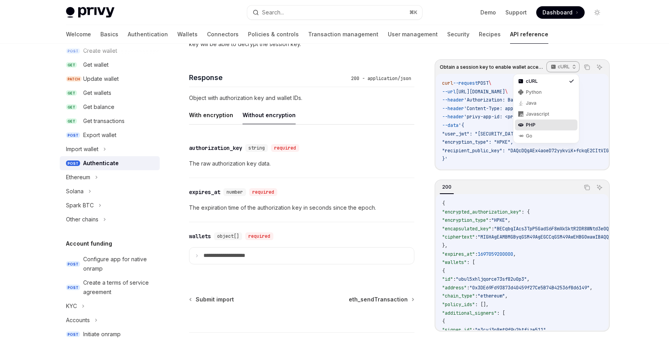
click at [526, 122] on div "PHP" at bounding box center [546, 125] width 41 height 6
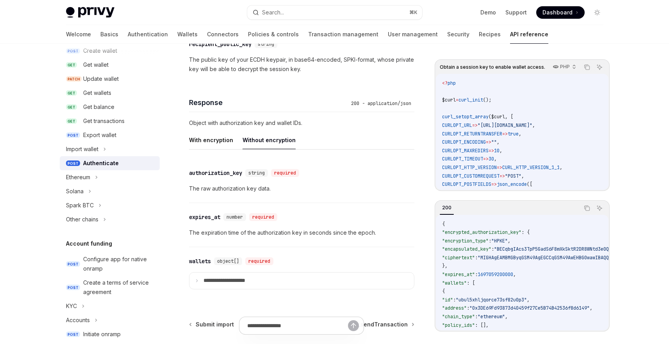
scroll to position [575, 0]
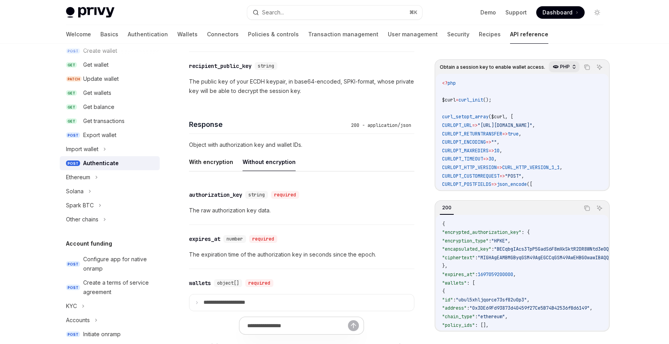
click at [561, 68] on p "PHP" at bounding box center [565, 67] width 10 height 6
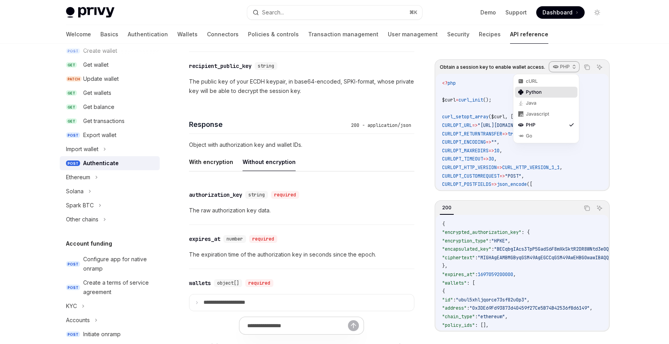
click at [537, 93] on div "Python" at bounding box center [546, 92] width 41 height 6
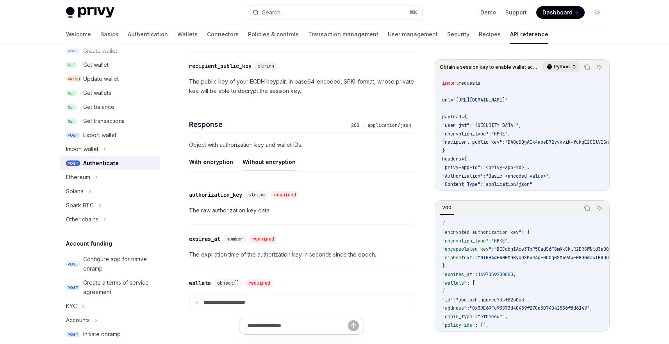
click at [560, 66] on p "Python" at bounding box center [562, 67] width 16 height 6
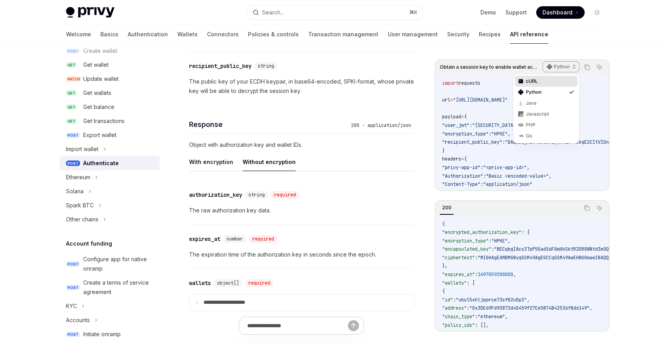
click at [546, 79] on div "cURL" at bounding box center [546, 81] width 41 height 6
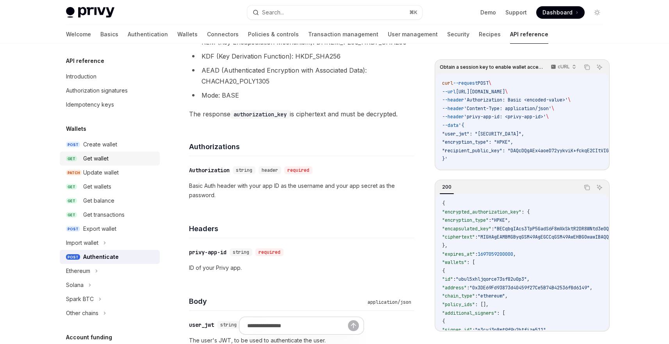
scroll to position [199, 0]
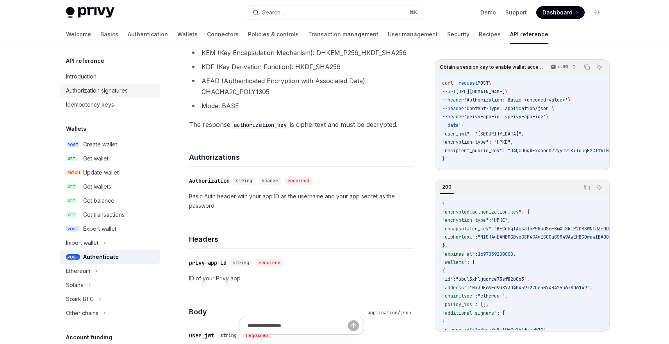
click at [99, 95] on div "Authorization signatures" at bounding box center [97, 90] width 62 height 9
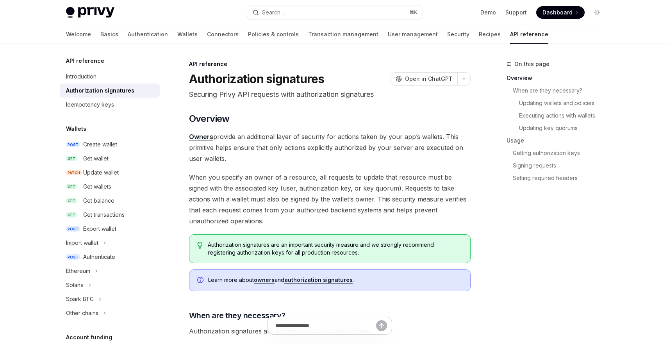
click at [98, 84] on link "Authorization signatures" at bounding box center [110, 91] width 100 height 14
click at [98, 80] on div "Introduction" at bounding box center [110, 76] width 89 height 9
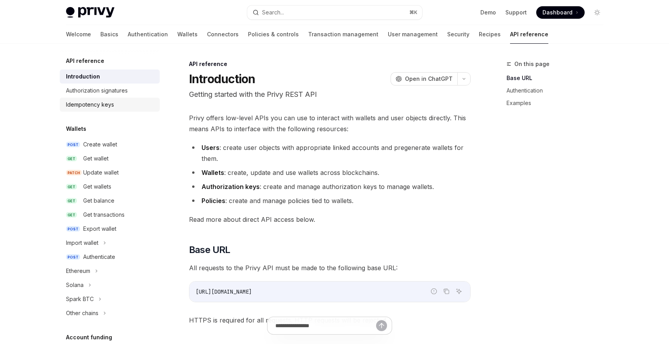
click at [100, 100] on div "Idempotency keys" at bounding box center [90, 104] width 48 height 9
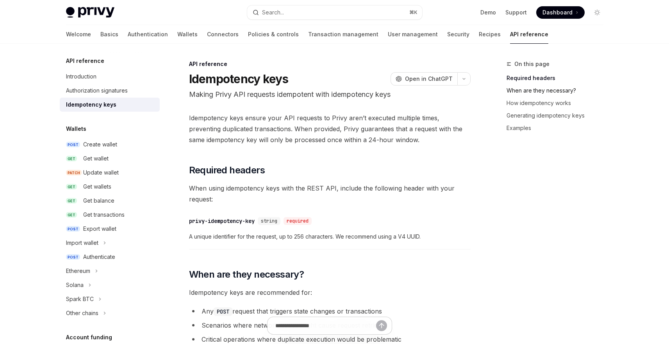
click at [562, 86] on link "When are they necessary?" at bounding box center [558, 90] width 103 height 12
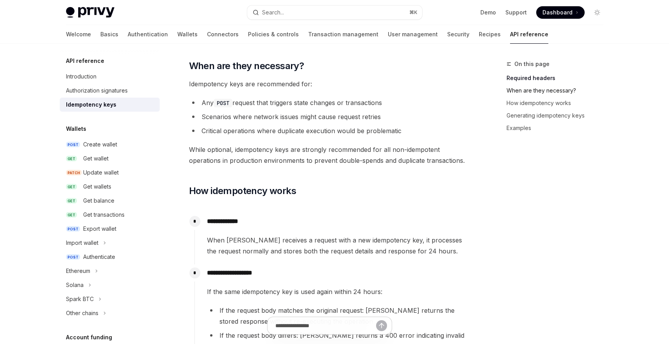
scroll to position [209, 0]
click at [106, 77] on div "Introduction" at bounding box center [110, 76] width 89 height 9
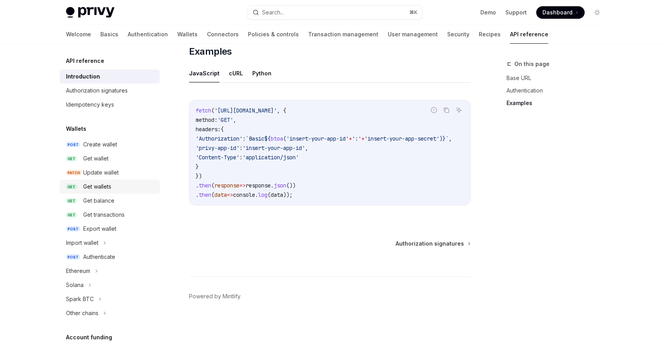
scroll to position [47, 0]
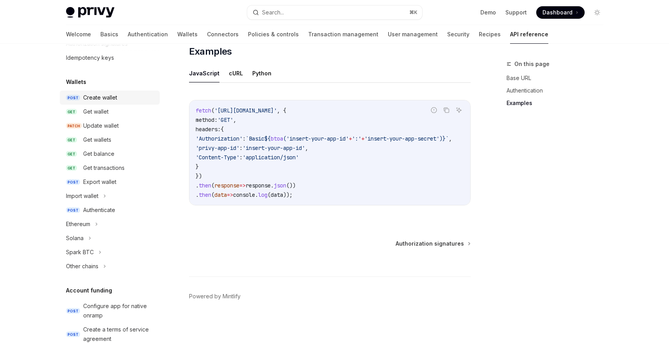
click at [113, 99] on div "Create wallet" at bounding box center [100, 97] width 34 height 9
type textarea "*"
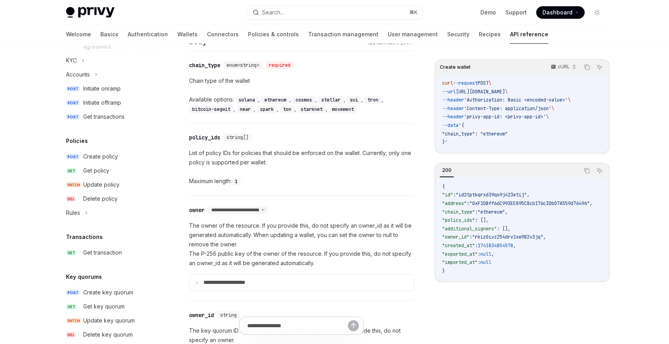
scroll to position [375, 0]
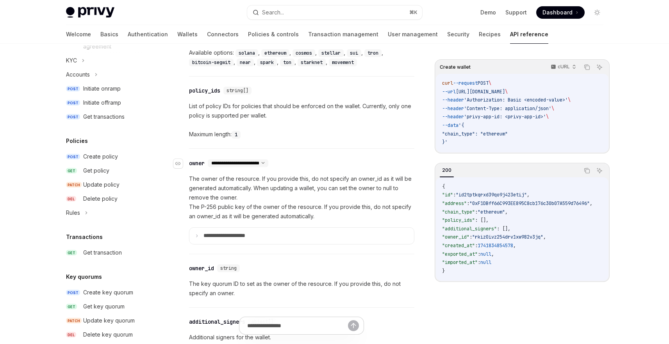
click at [265, 163] on select "**********" at bounding box center [238, 163] width 61 height 6
select select "*"
click at [208, 160] on select "**********" at bounding box center [238, 163] width 61 height 6
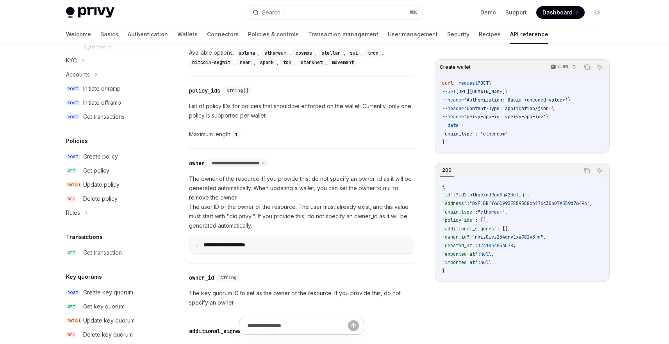
click at [232, 243] on p "**********" at bounding box center [231, 245] width 54 height 7
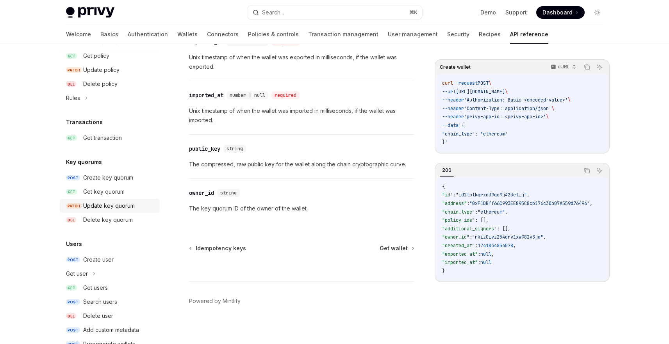
scroll to position [477, 0]
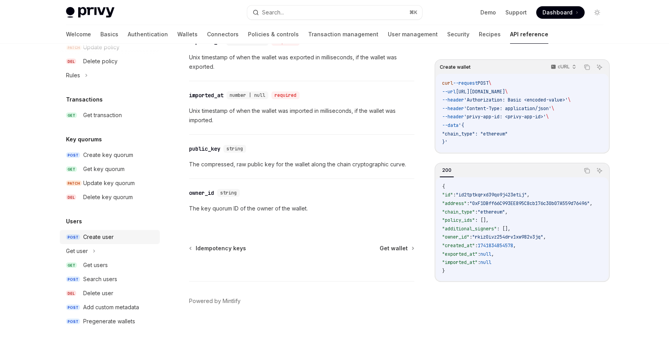
click at [112, 236] on div "Create user" at bounding box center [98, 236] width 30 height 9
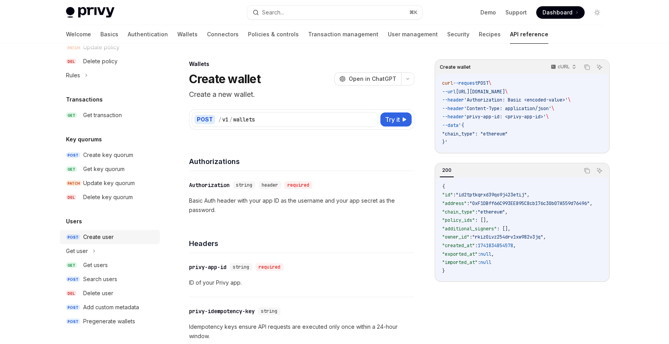
type textarea "*"
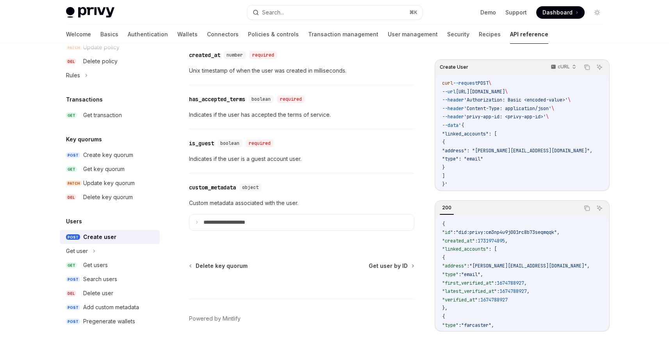
scroll to position [925, 0]
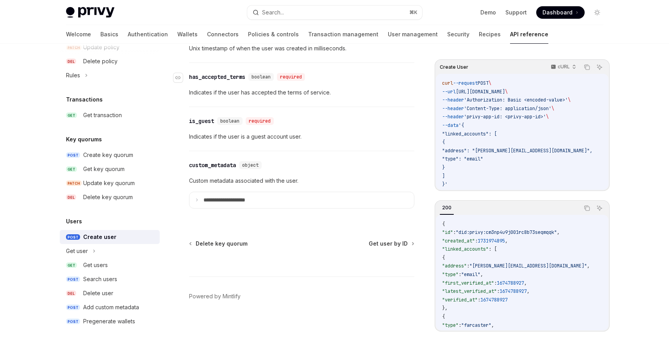
click at [205, 81] on div "has_accepted_terms" at bounding box center [217, 77] width 56 height 8
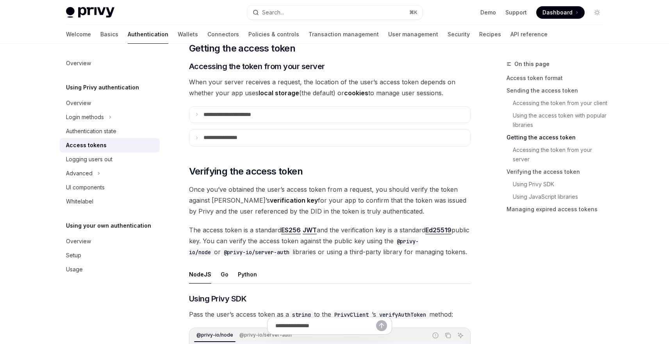
scroll to position [1005, 0]
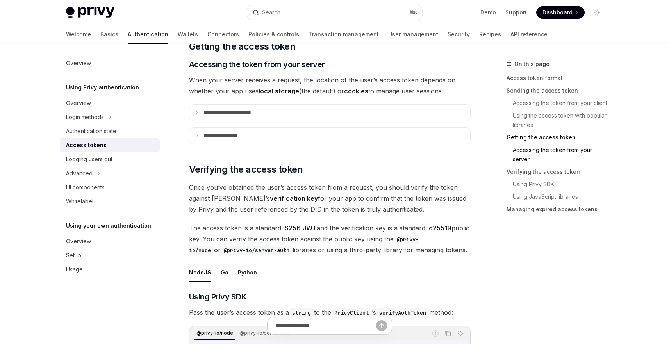
click at [249, 94] on span "When your server receives a request, the location of the user’s access token de…" at bounding box center [330, 86] width 282 height 22
click at [248, 110] on p "**********" at bounding box center [236, 112] width 65 height 7
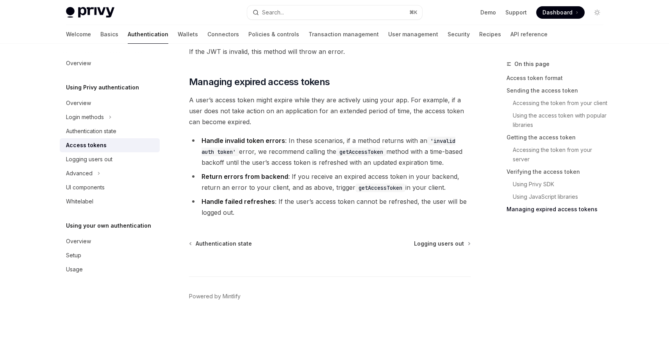
scroll to position [2300, 0]
click at [92, 172] on div "Advanced" at bounding box center [110, 173] width 100 height 14
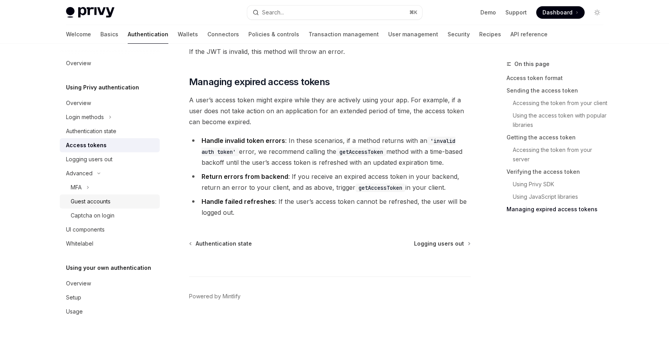
click at [95, 204] on div "Guest accounts" at bounding box center [91, 201] width 40 height 9
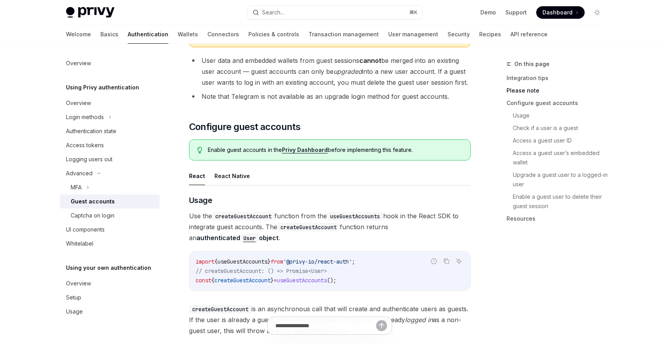
scroll to position [575, 0]
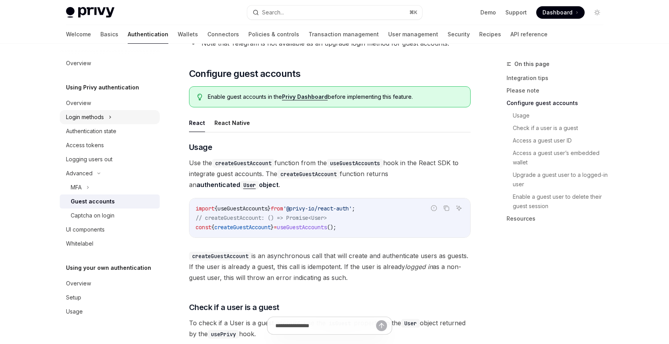
click at [108, 114] on div "Login methods" at bounding box center [110, 117] width 100 height 14
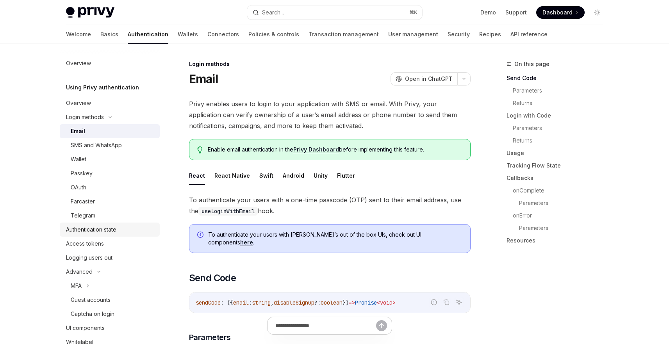
click at [87, 230] on div "Authentication state" at bounding box center [91, 229] width 50 height 9
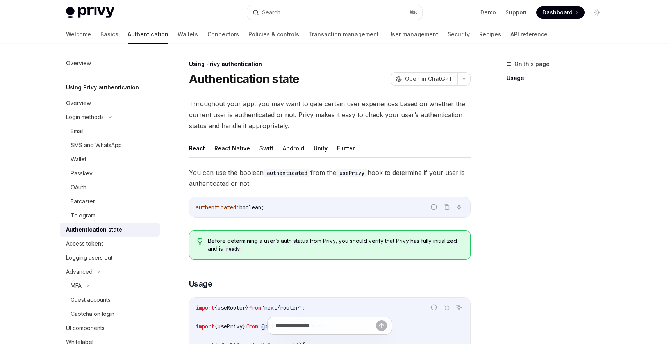
click at [87, 233] on div "Authentication state" at bounding box center [94, 229] width 56 height 9
click at [87, 237] on link "Access tokens" at bounding box center [110, 244] width 100 height 14
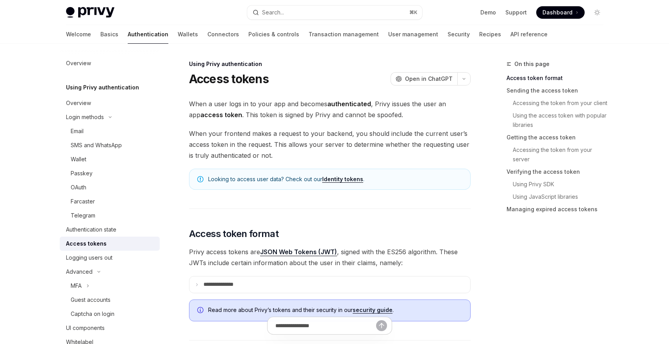
click at [329, 181] on link "Identity tokens" at bounding box center [342, 179] width 41 height 7
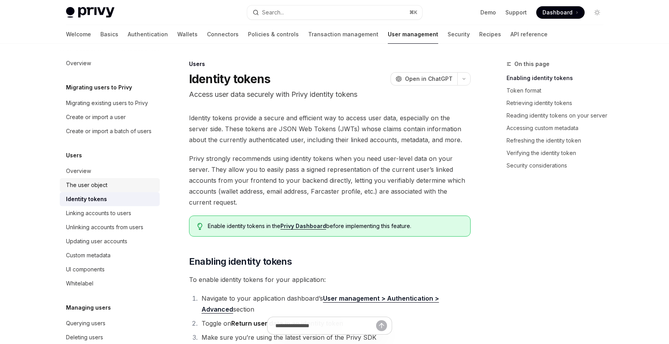
click at [83, 190] on div "The user object" at bounding box center [86, 184] width 41 height 9
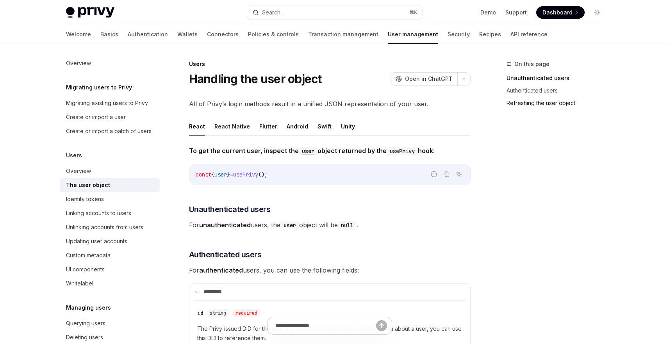
click at [507, 99] on link "Refreshing the user object" at bounding box center [558, 103] width 103 height 12
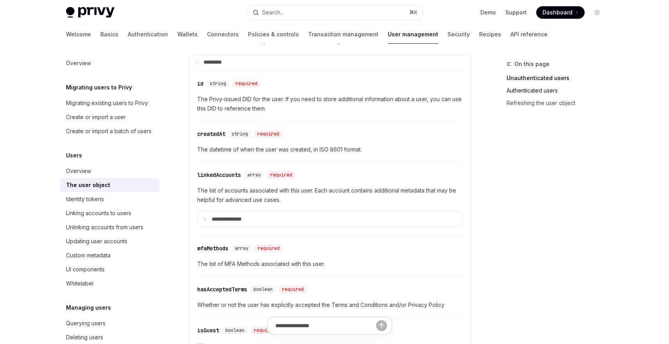
click at [521, 89] on link "Authenticated users" at bounding box center [558, 90] width 103 height 12
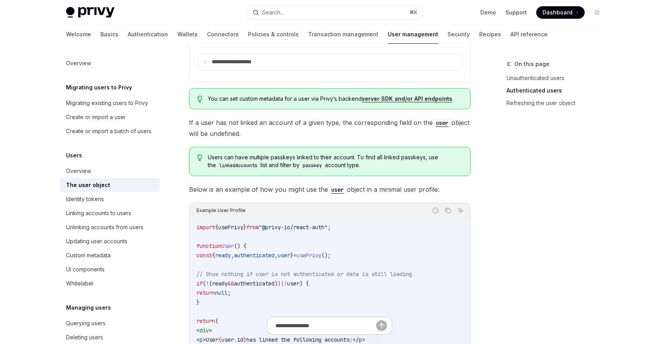
scroll to position [591, 0]
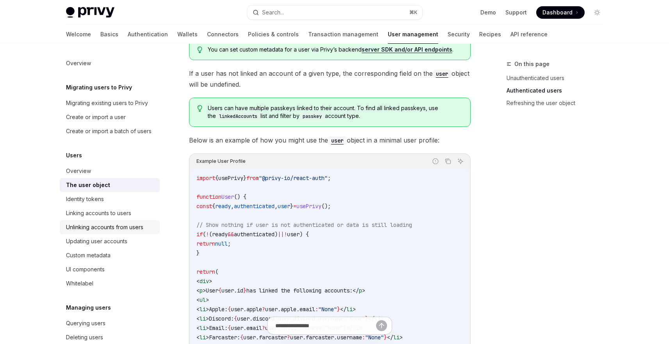
click at [100, 232] on div "Unlinking accounts from users" at bounding box center [104, 227] width 77 height 9
type textarea "*"
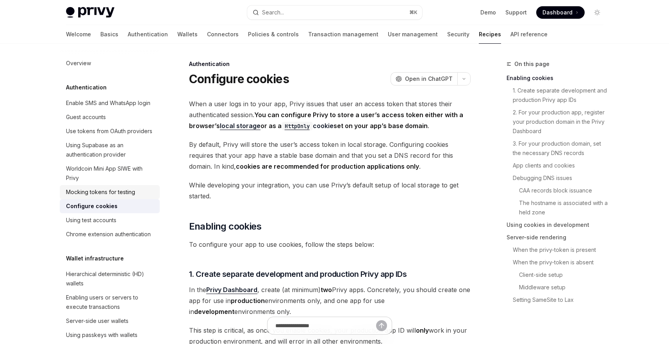
click at [96, 197] on div "Mocking tokens for testing" at bounding box center [100, 191] width 69 height 9
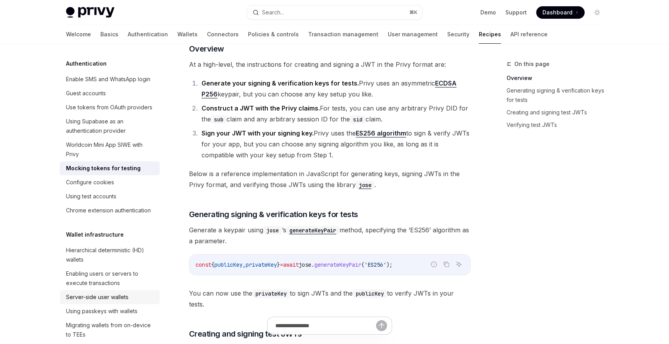
scroll to position [47, 0]
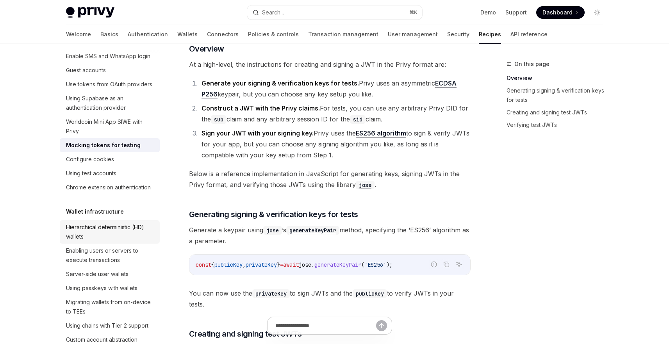
click at [92, 244] on link "Hierarchical deterministic (HD) wallets" at bounding box center [110, 231] width 100 height 23
type textarea "*"
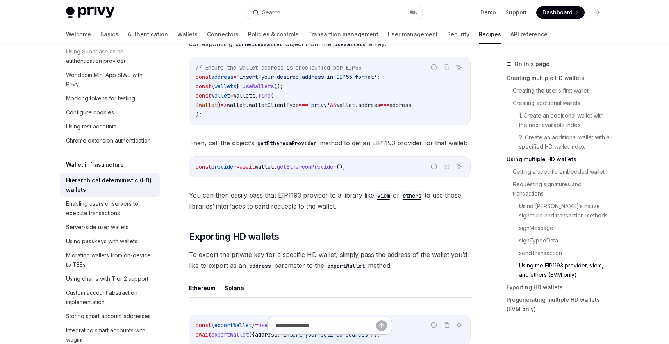
scroll to position [1789, 0]
